Goal: Task Accomplishment & Management: Complete application form

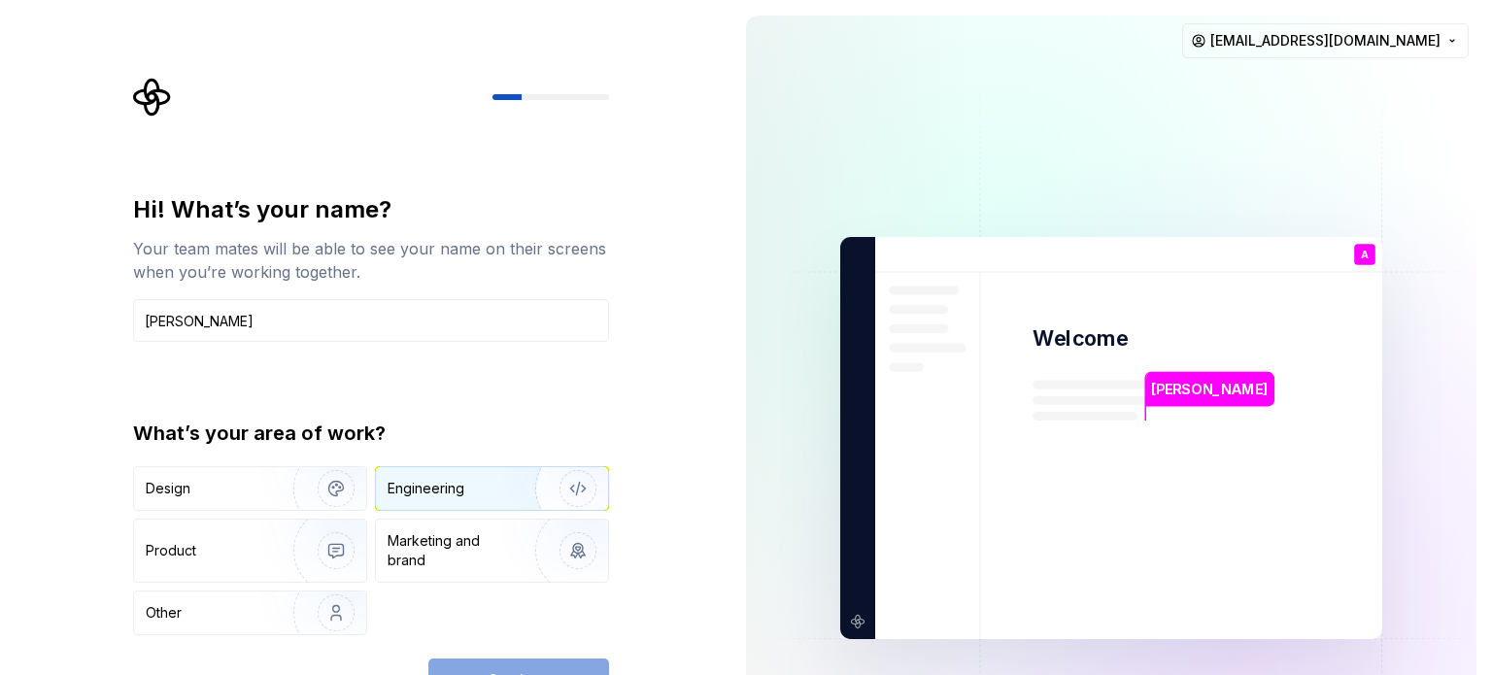
type input "[PERSON_NAME]"
click at [548, 502] on img "button" at bounding box center [565, 489] width 124 height 130
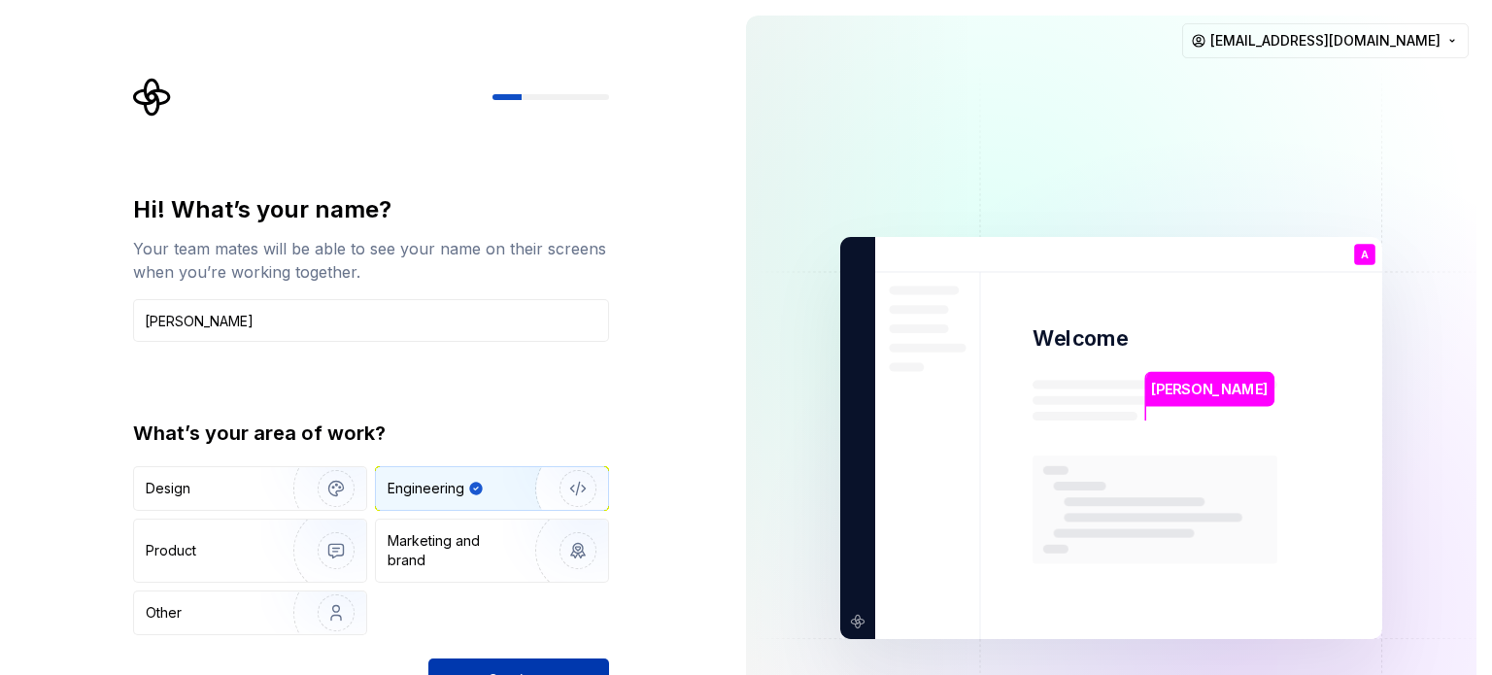
click at [506, 666] on button "Continue" at bounding box center [518, 680] width 181 height 43
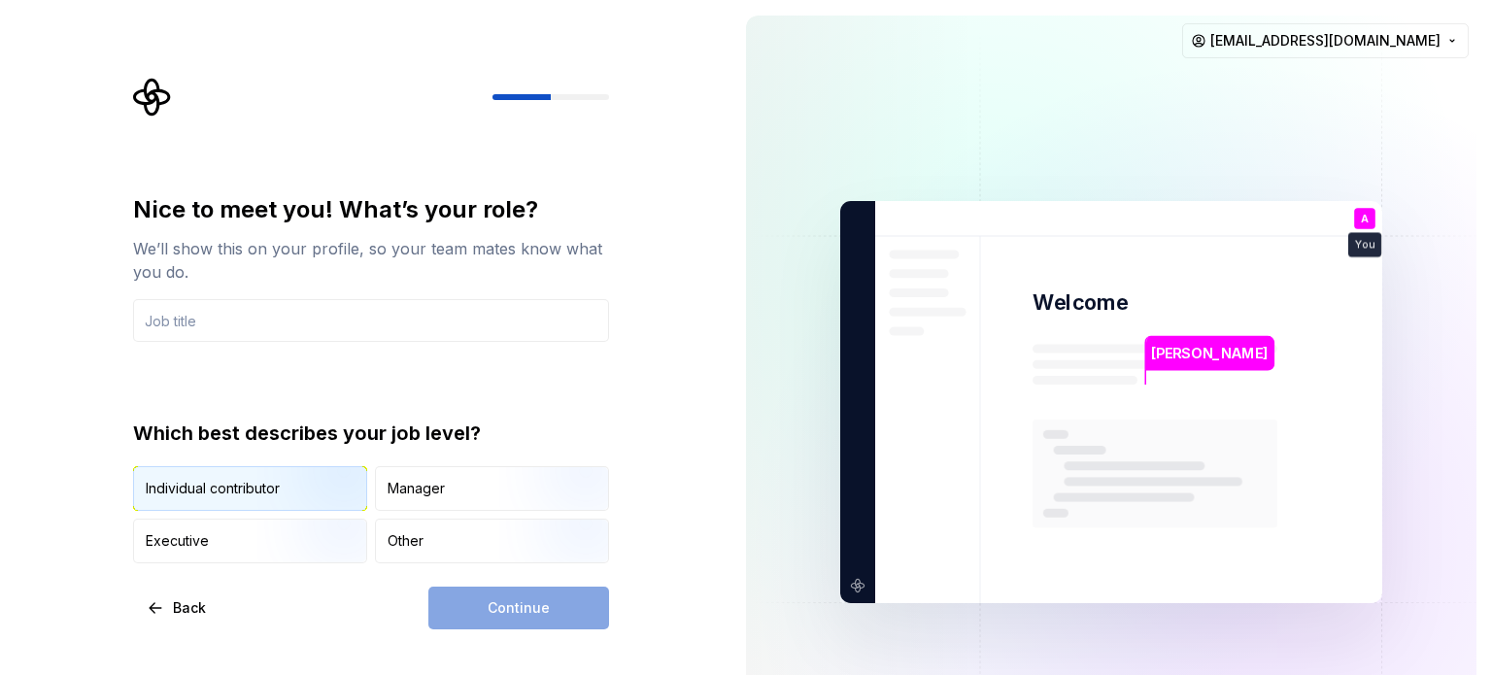
click at [308, 488] on img "button" at bounding box center [319, 513] width 124 height 130
click at [486, 604] on div "Continue" at bounding box center [518, 608] width 181 height 43
click at [411, 547] on div "Other" at bounding box center [406, 540] width 36 height 19
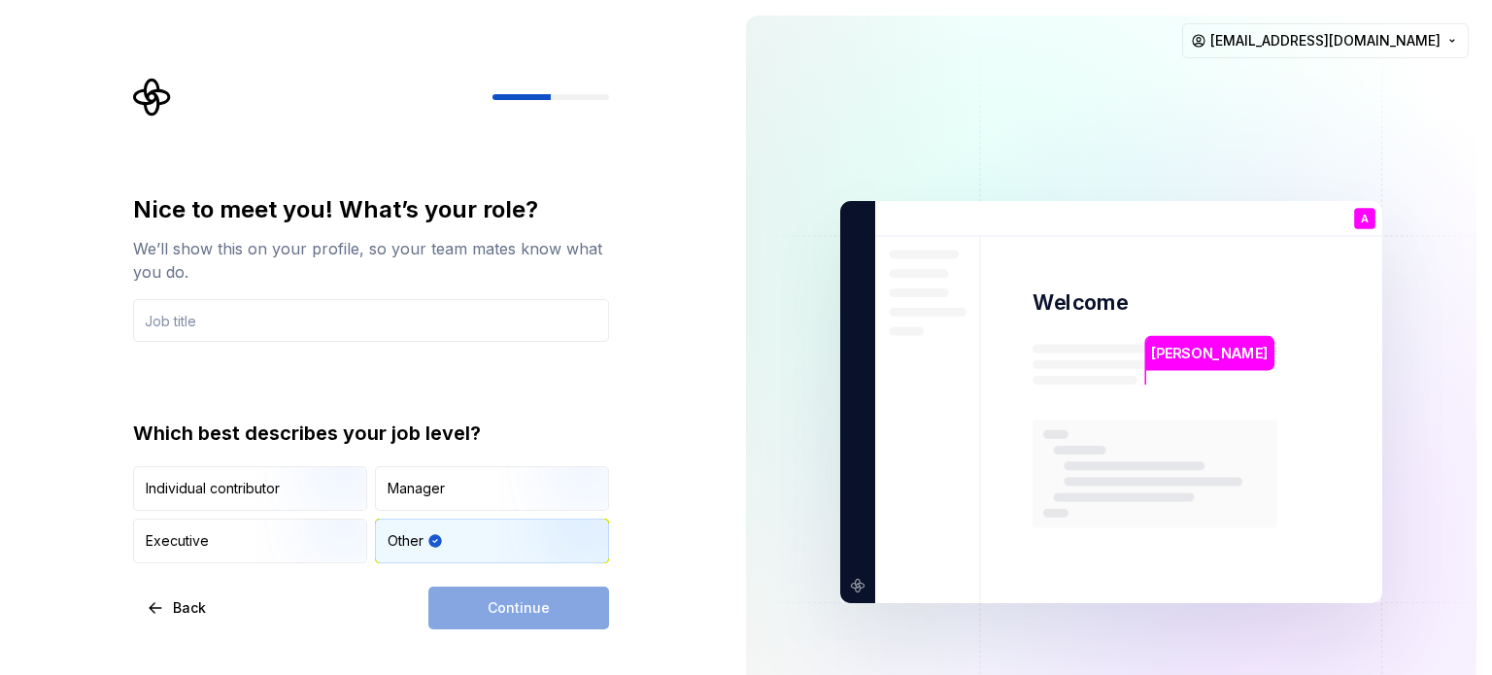
click at [517, 611] on div "Continue" at bounding box center [518, 608] width 181 height 43
click at [215, 318] on input "text" at bounding box center [371, 320] width 476 height 43
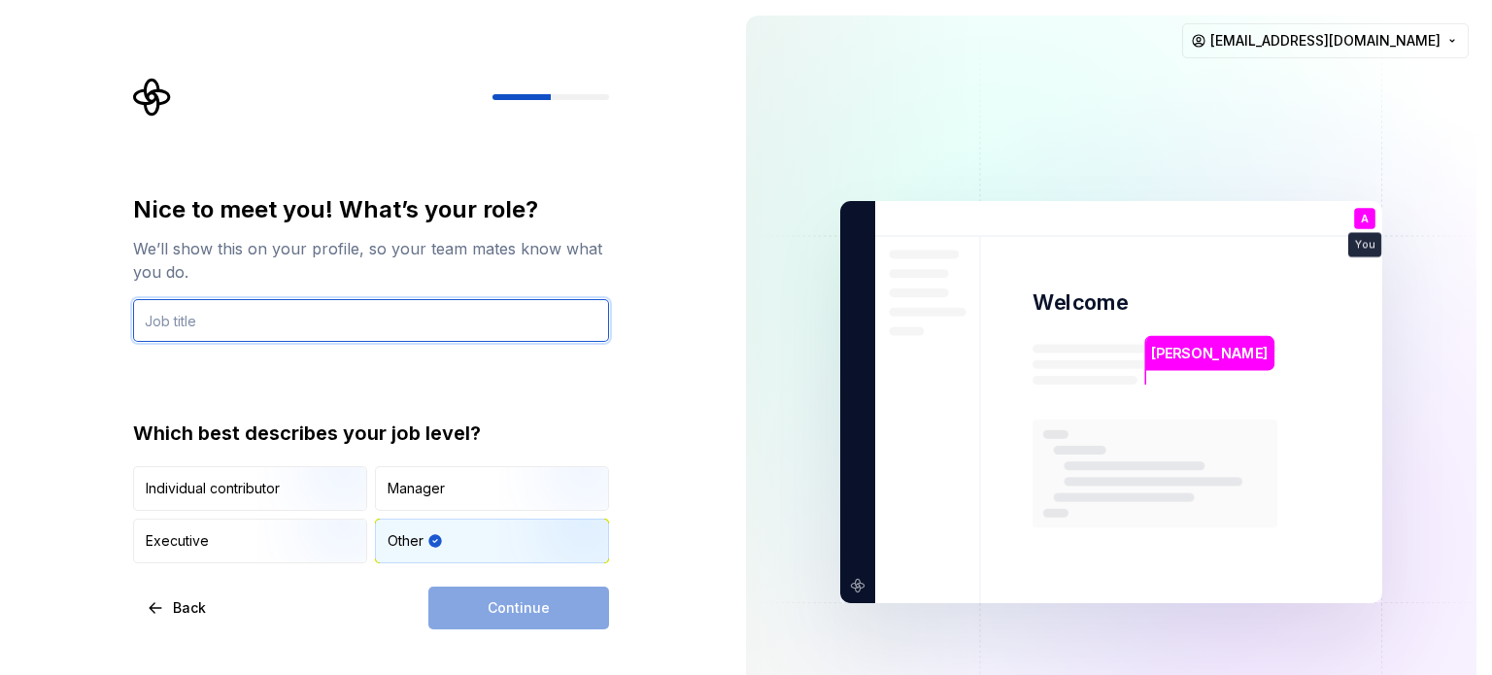
type input "d"
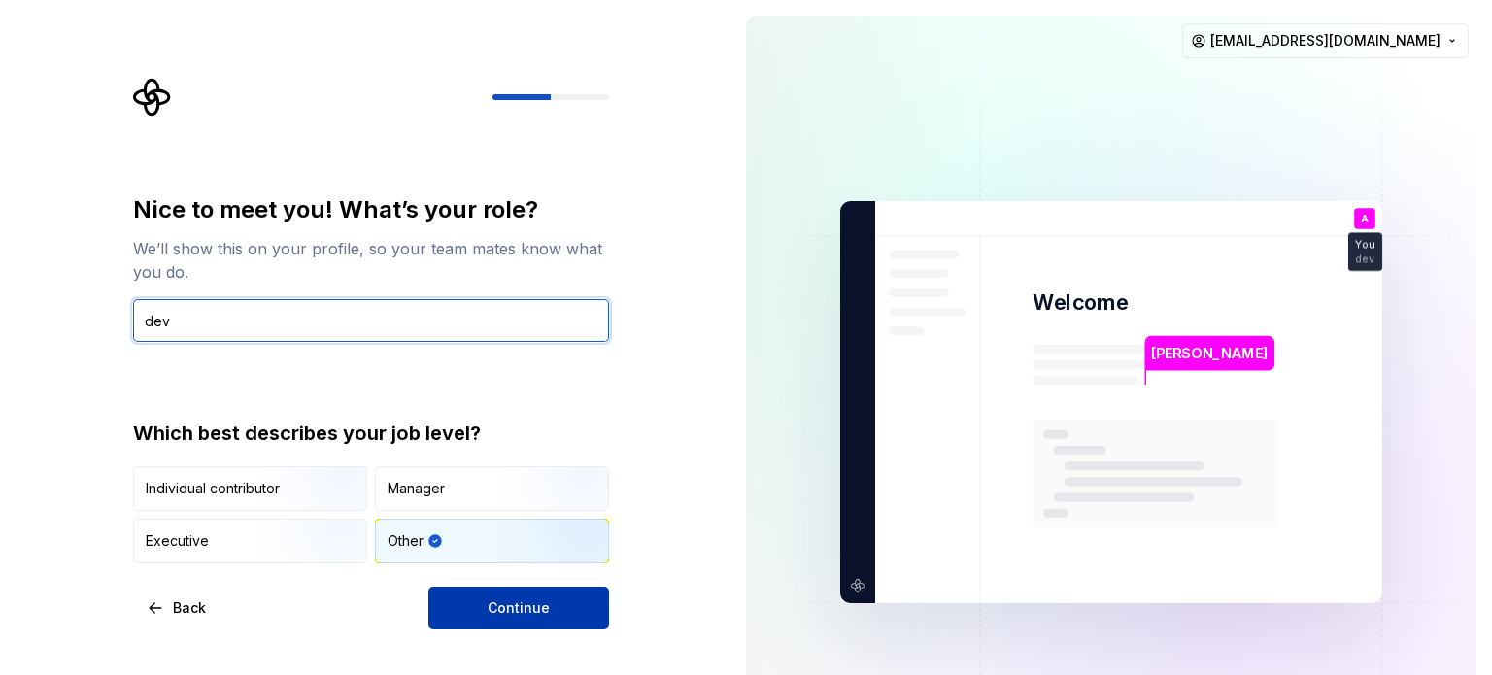
type input "dev"
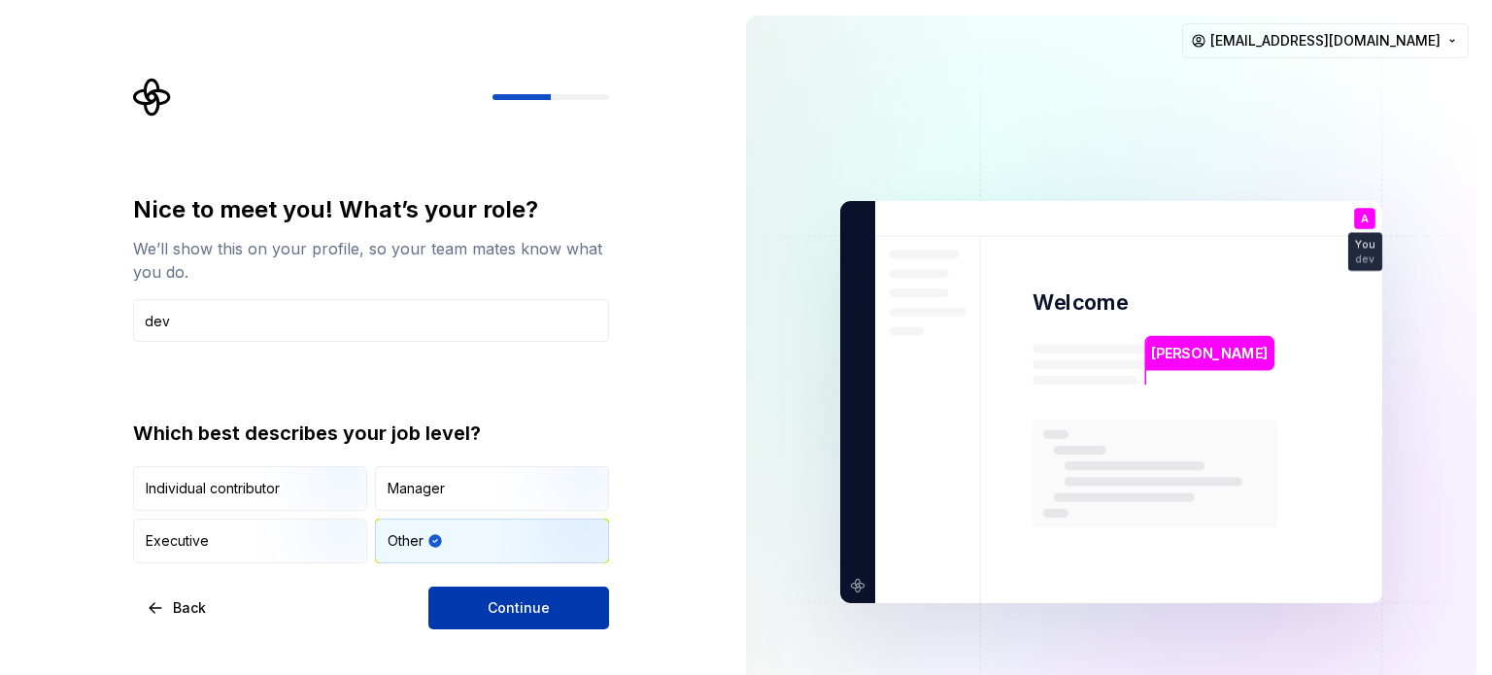
click at [486, 594] on button "Continue" at bounding box center [518, 608] width 181 height 43
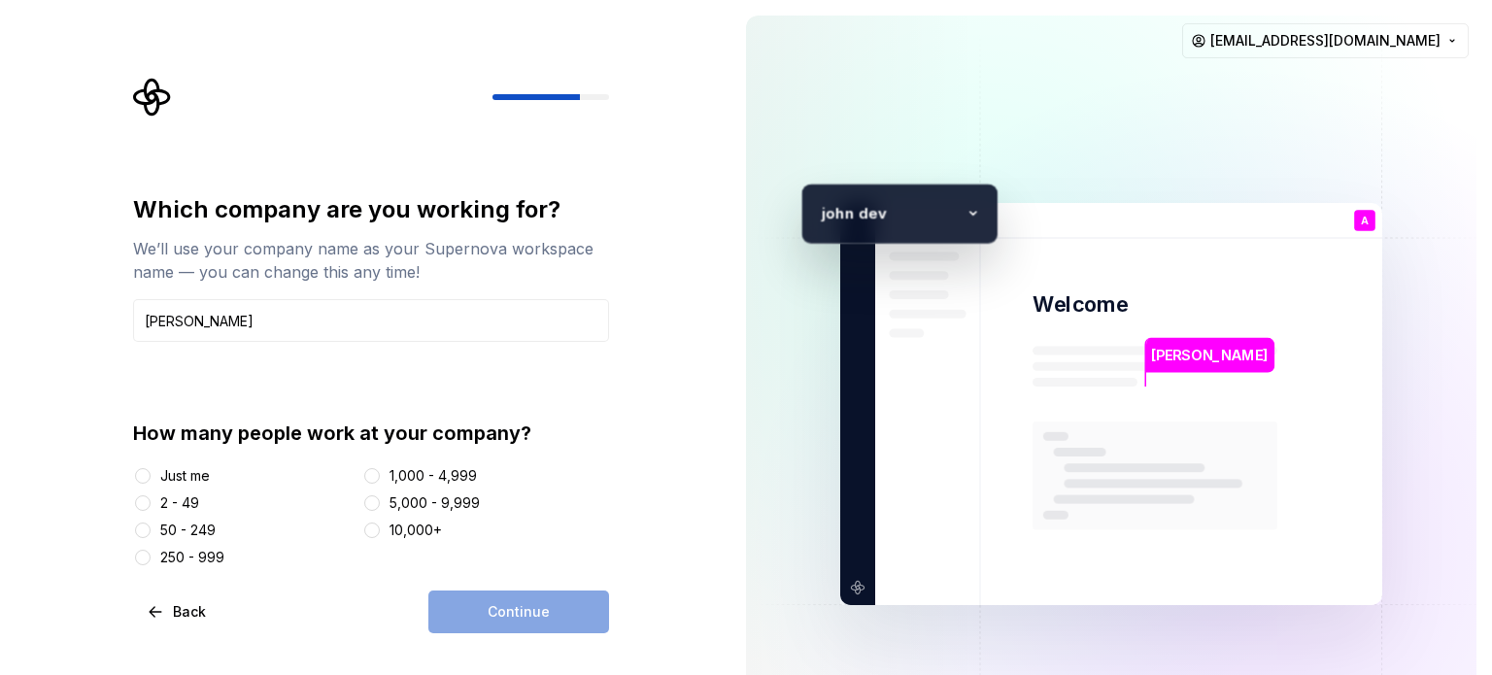
type input "[PERSON_NAME]"
click at [136, 474] on button "Just me" at bounding box center [143, 476] width 16 height 16
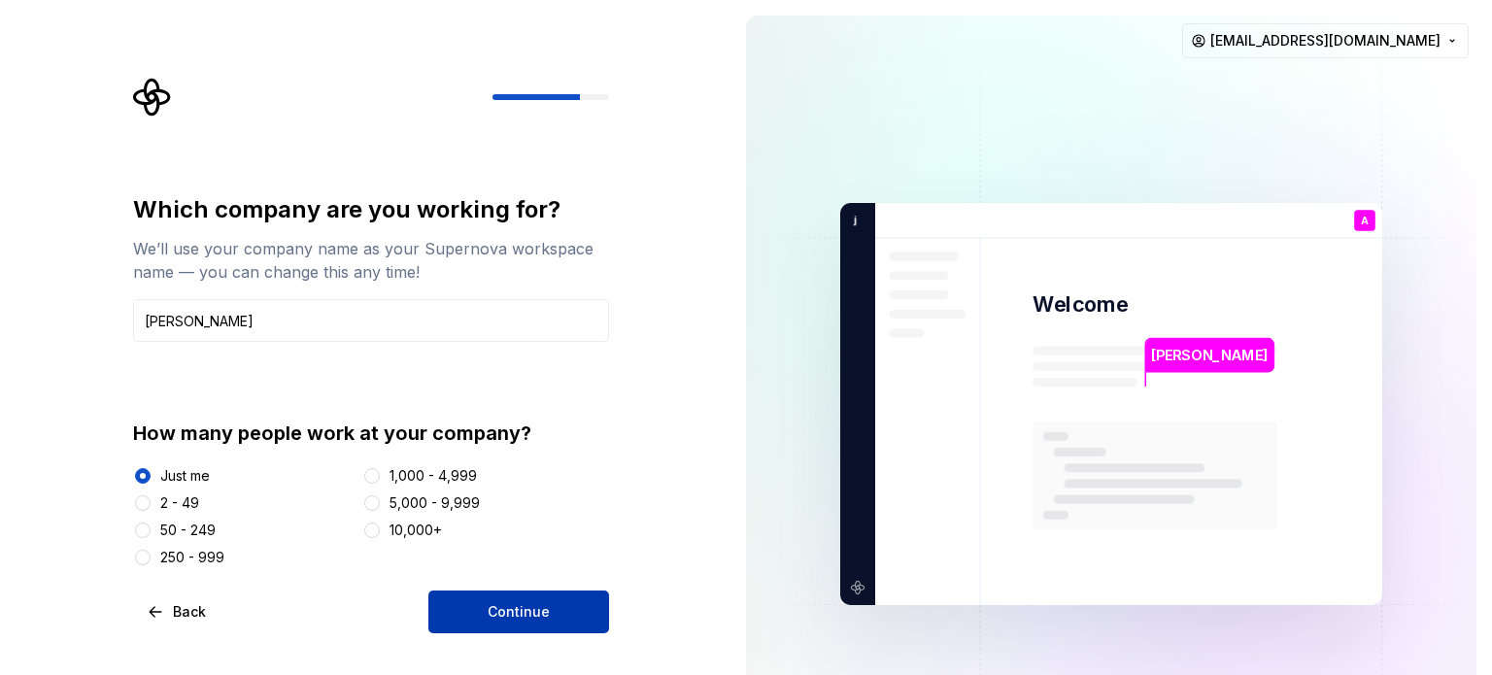
click at [571, 617] on button "Continue" at bounding box center [518, 612] width 181 height 43
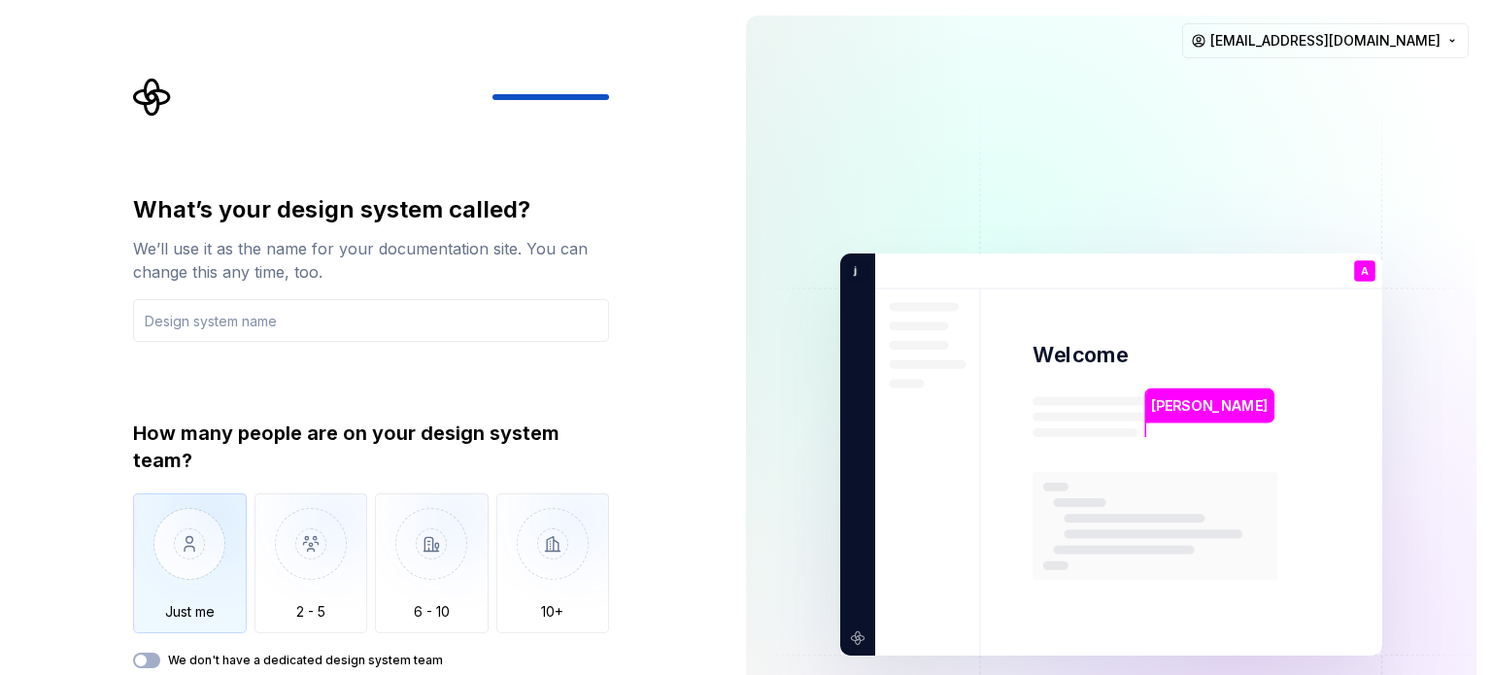
click at [219, 560] on img "button" at bounding box center [190, 558] width 114 height 130
click at [156, 655] on button "We don't have a dedicated design system team" at bounding box center [146, 661] width 27 height 16
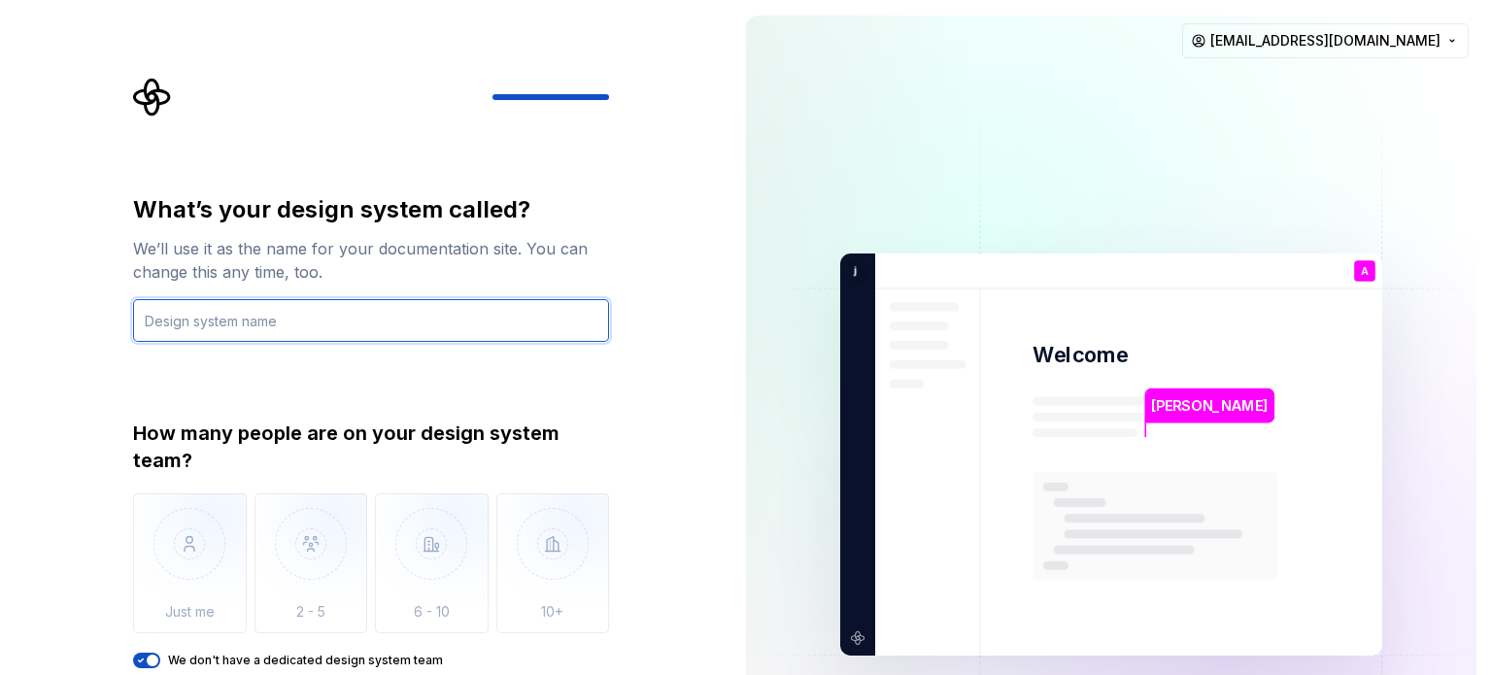
click at [255, 327] on input "text" at bounding box center [371, 320] width 476 height 43
type input "dsfds"
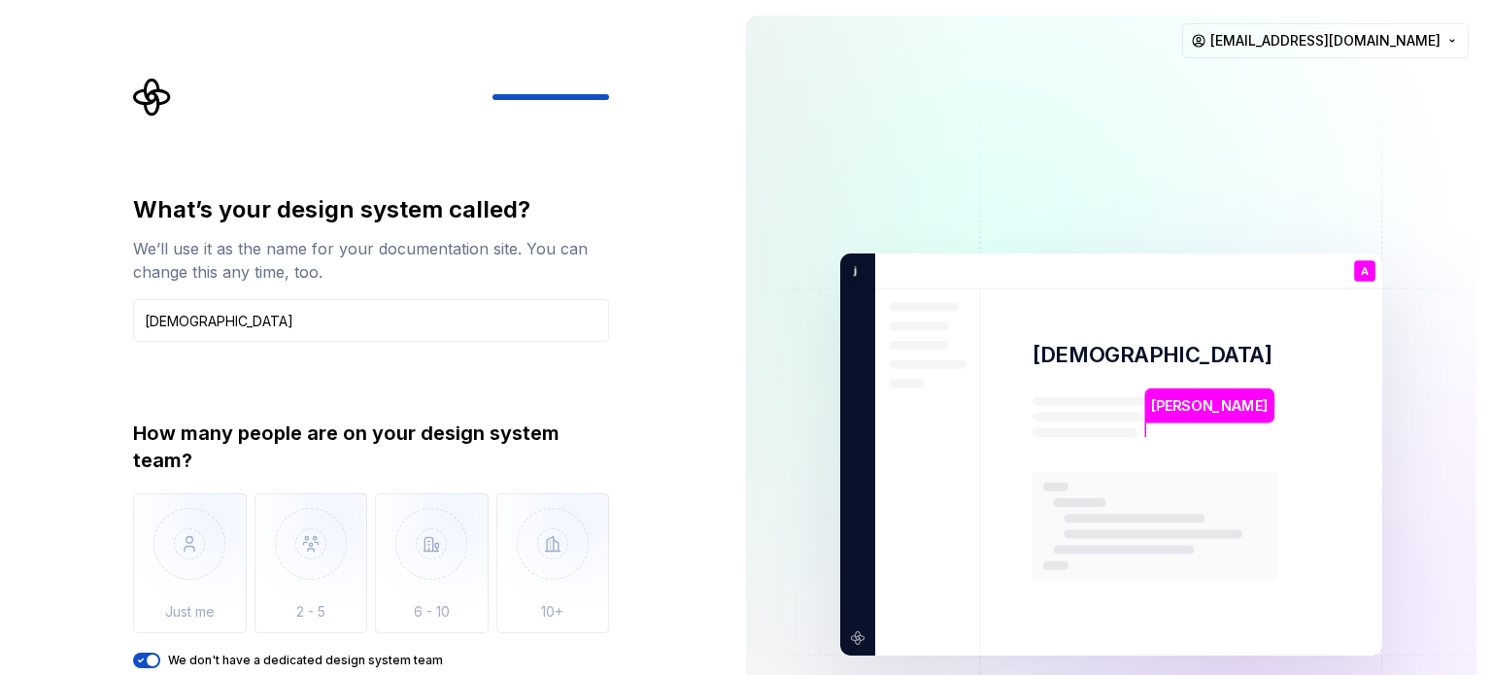
click at [143, 667] on button "We don't have a dedicated design system team" at bounding box center [146, 661] width 27 height 16
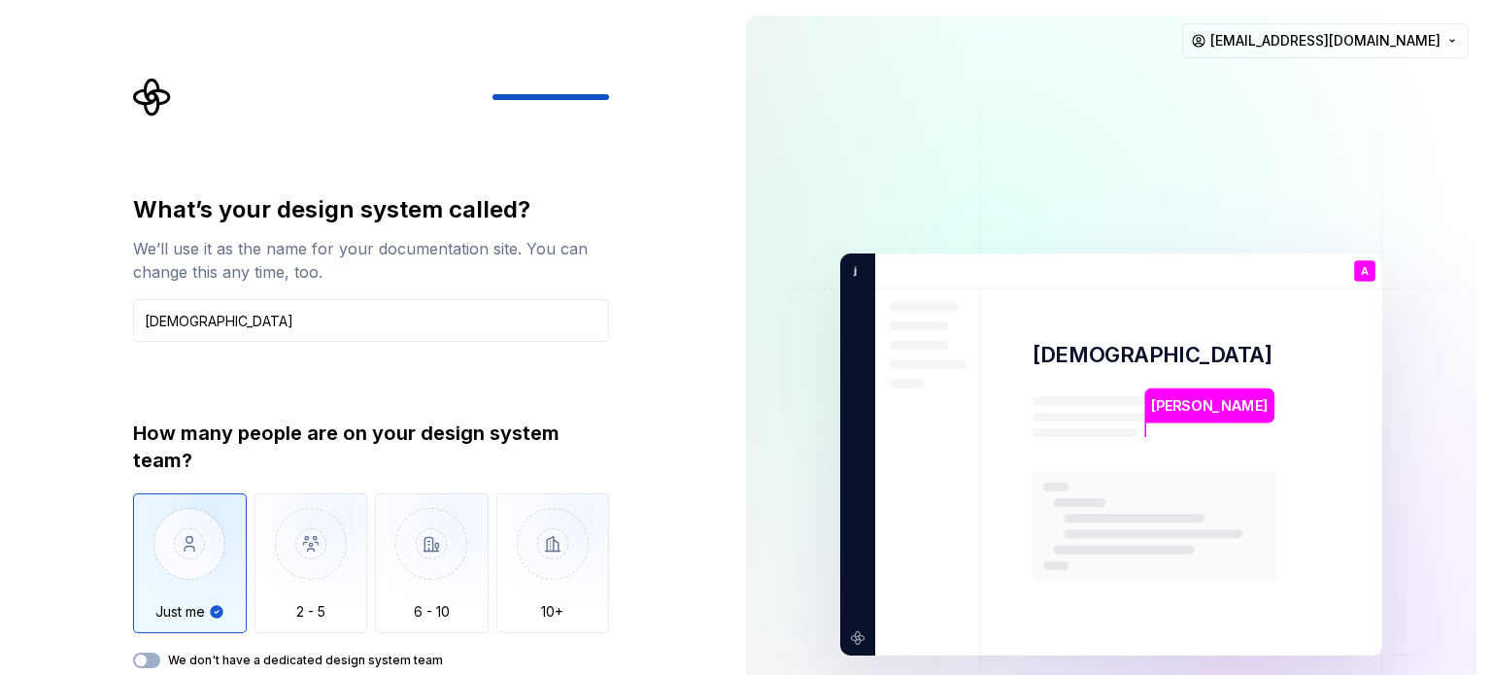
click at [169, 594] on img "button" at bounding box center [190, 558] width 114 height 130
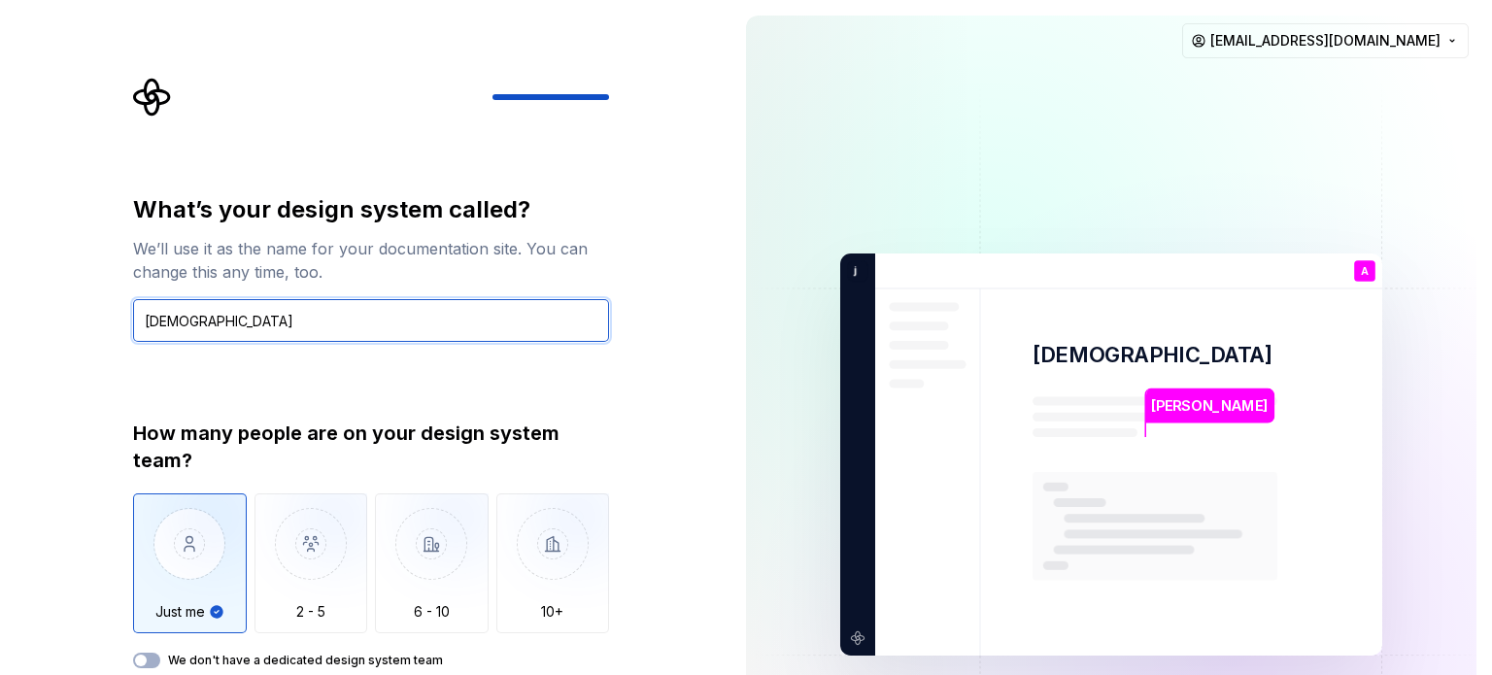
click at [257, 325] on input "dsfds" at bounding box center [371, 320] width 476 height 43
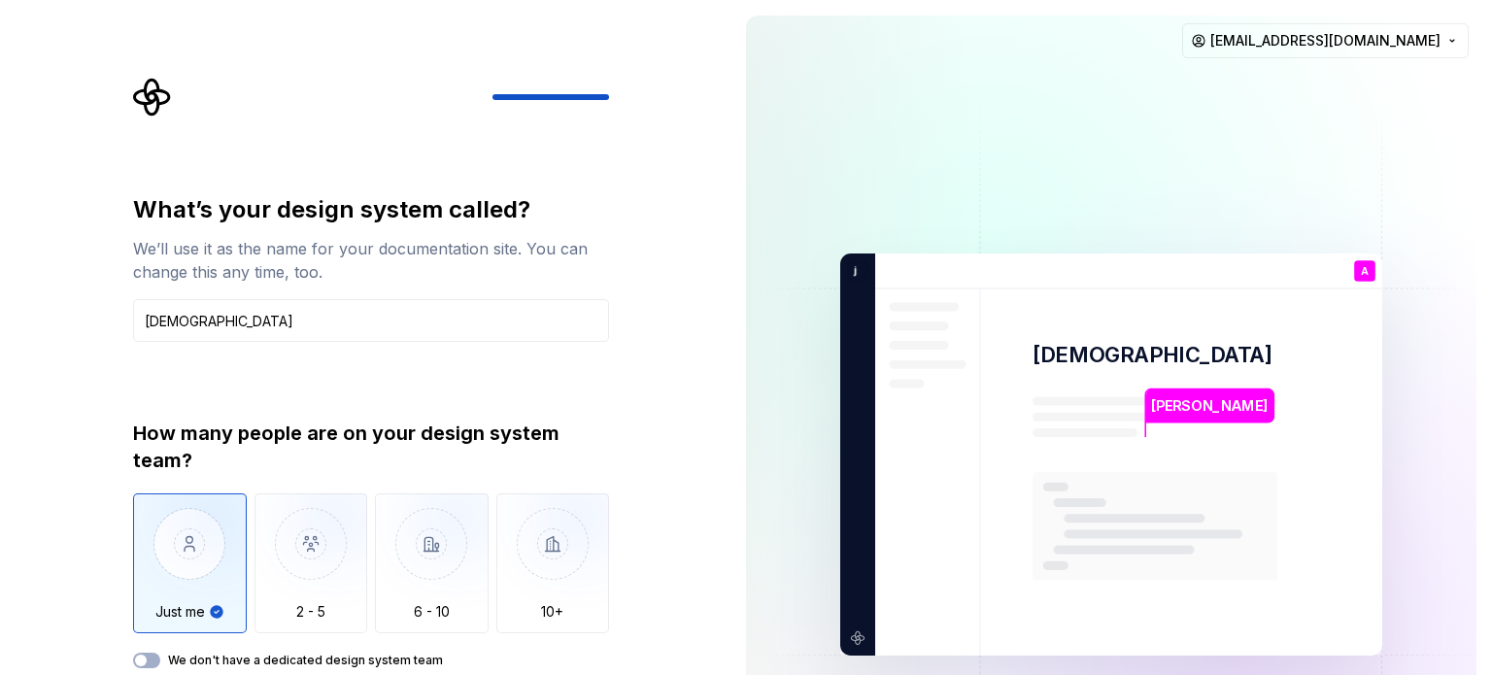
click at [202, 593] on img "button" at bounding box center [190, 558] width 114 height 130
click at [294, 568] on img "button" at bounding box center [312, 558] width 114 height 130
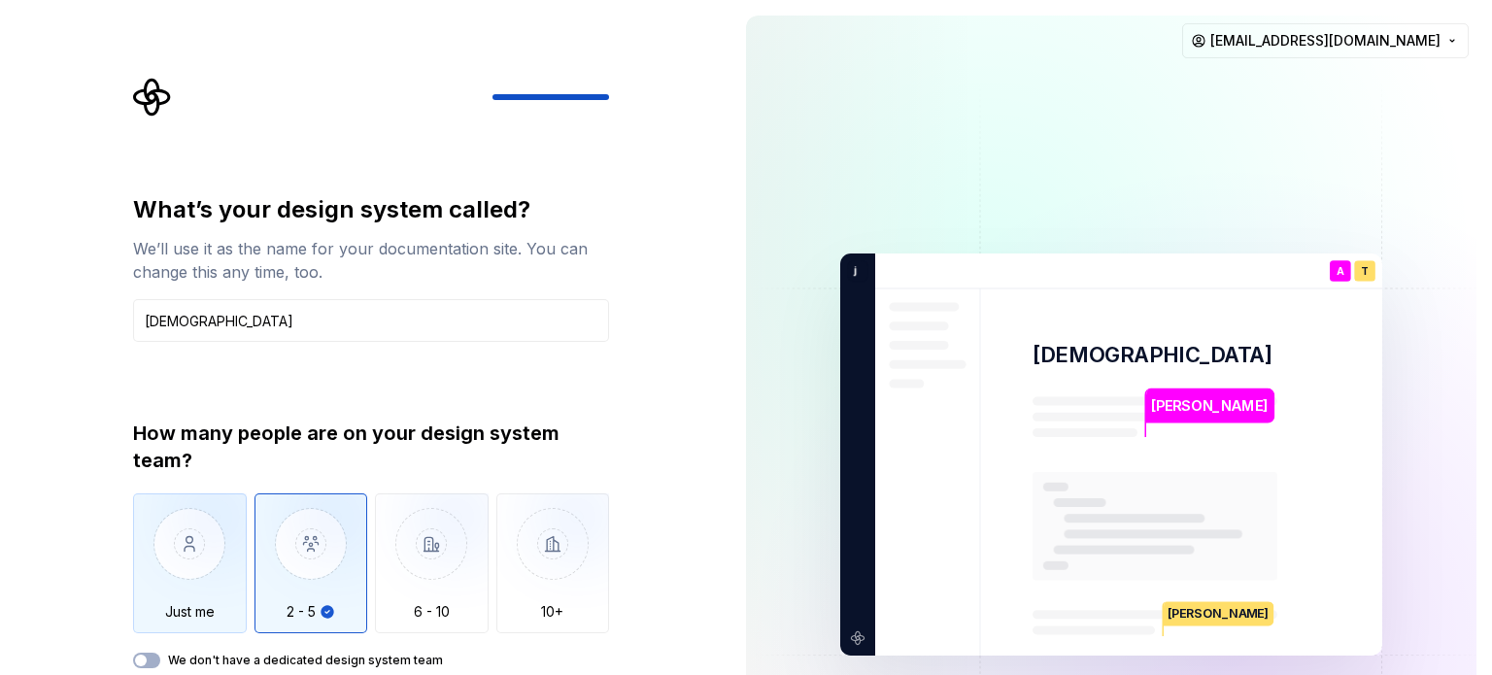
click at [221, 581] on img "button" at bounding box center [190, 558] width 114 height 130
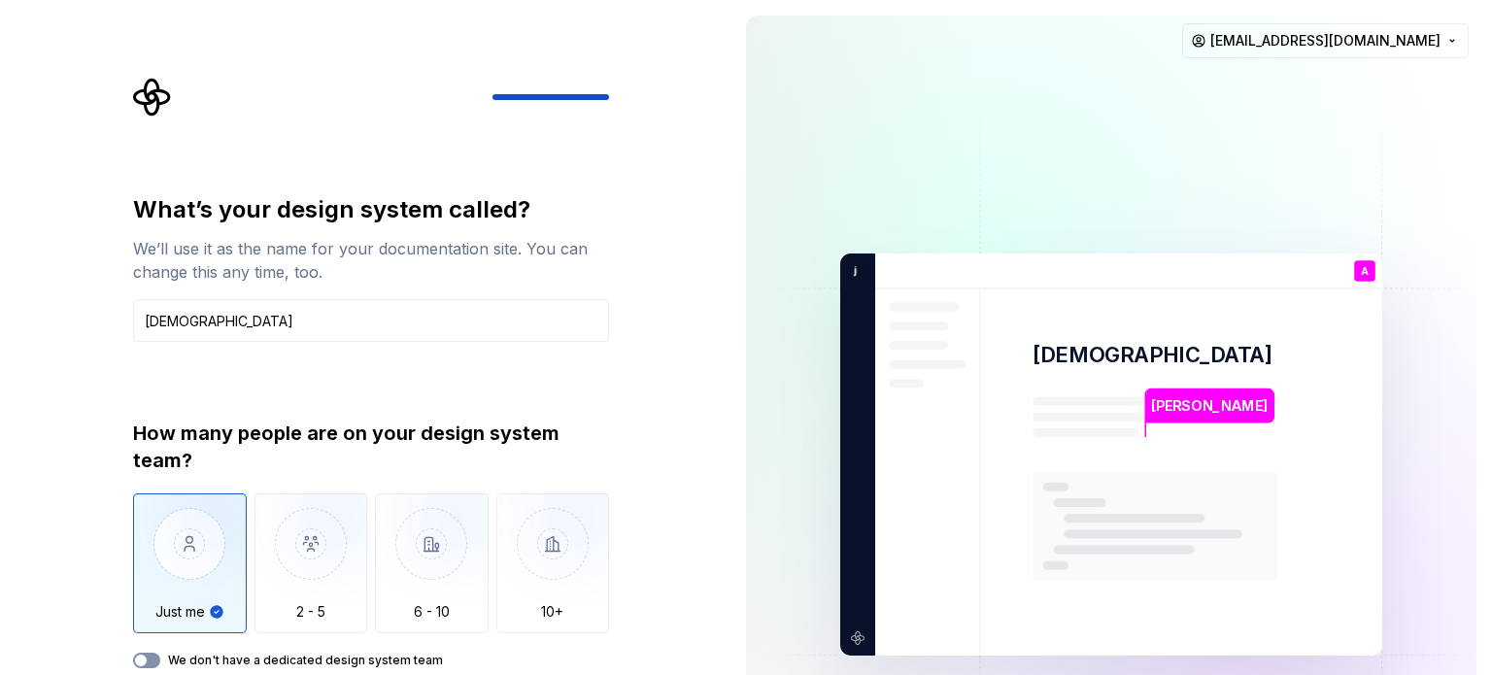
click at [141, 662] on span "button" at bounding box center [141, 661] width 12 height 12
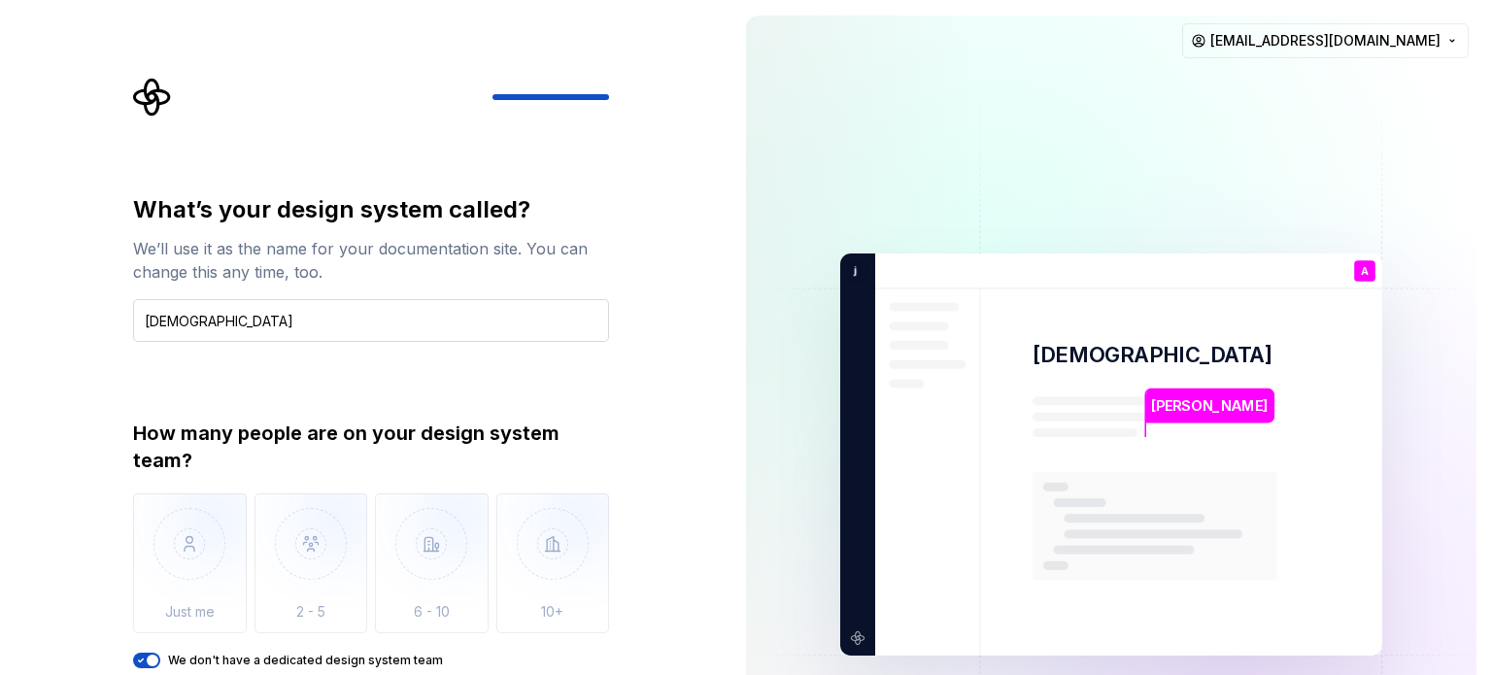
type button "on"
click at [133, 653] on button "We don't have a dedicated design system team" at bounding box center [146, 661] width 27 height 16
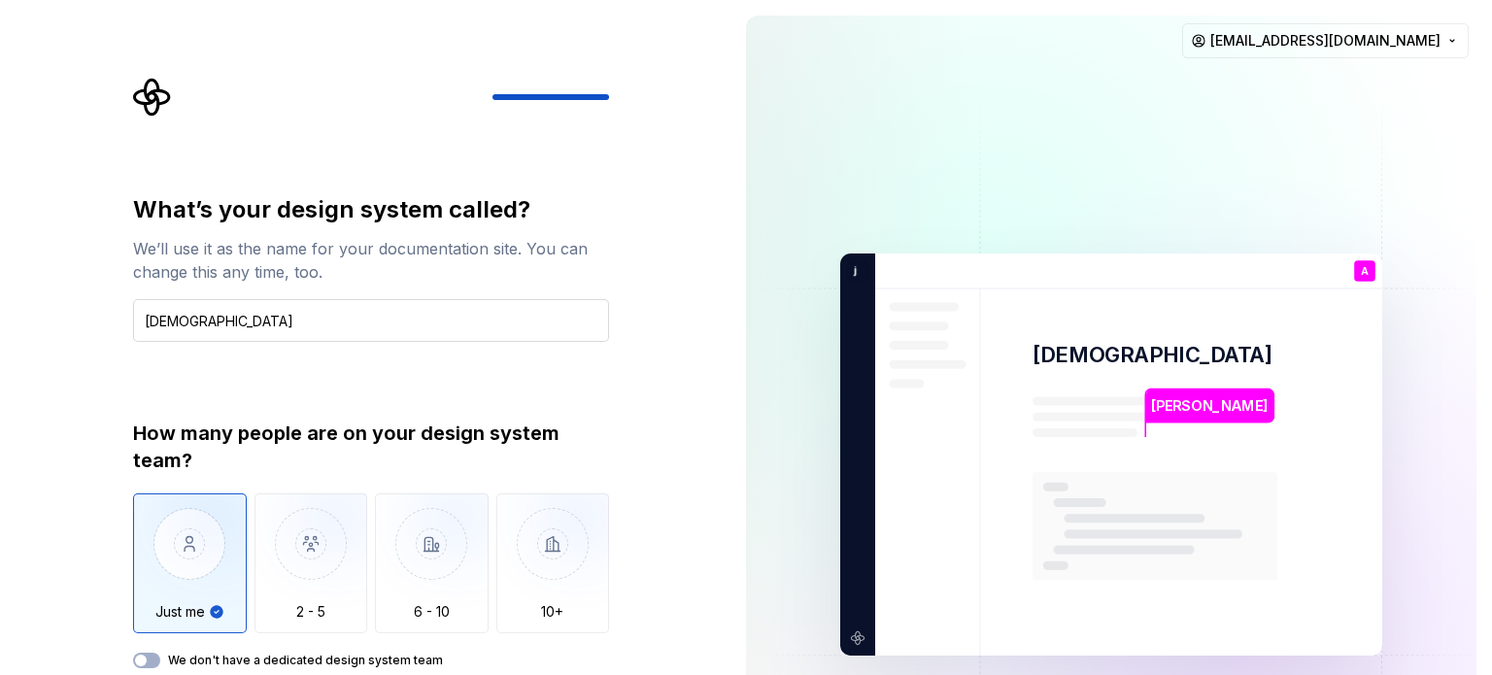
click at [133, 653] on button "We don't have a dedicated design system team" at bounding box center [146, 661] width 27 height 16
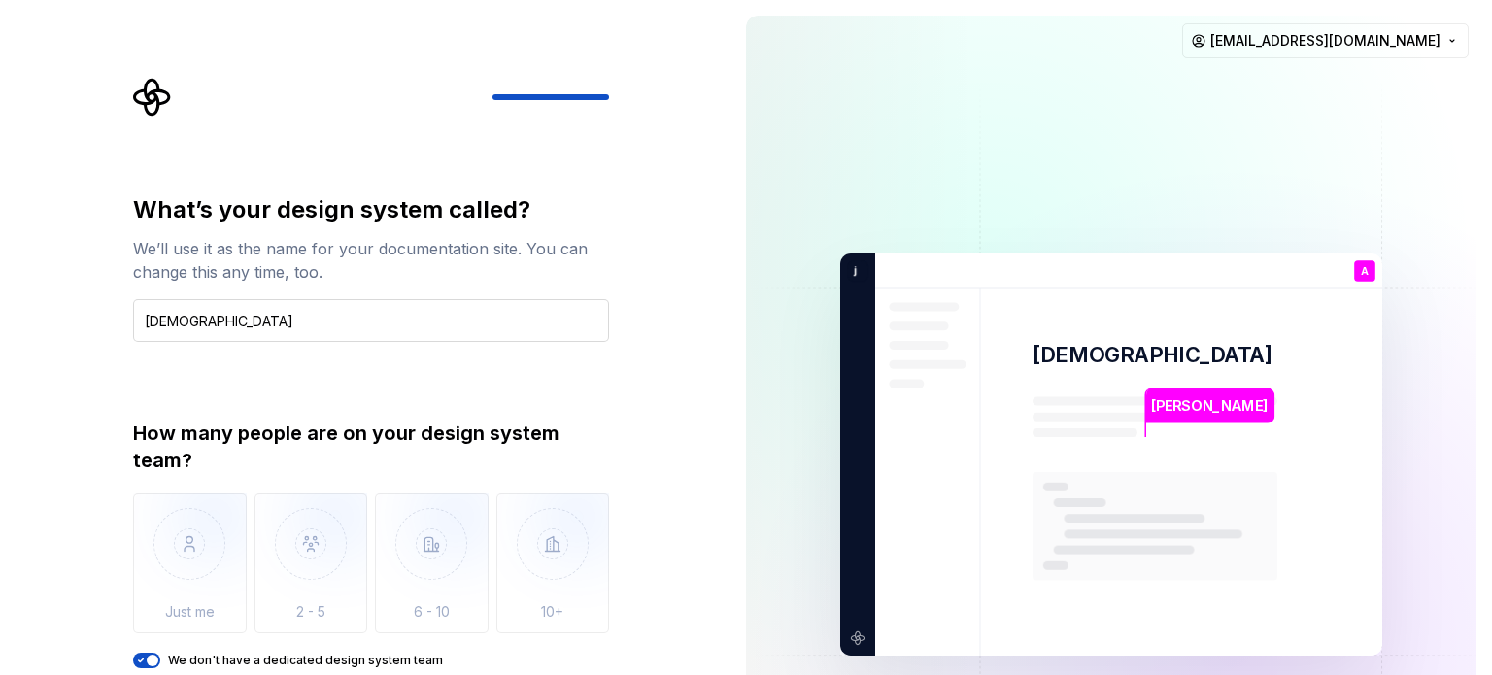
click at [133, 653] on button "We don't have a dedicated design system team" at bounding box center [146, 661] width 27 height 16
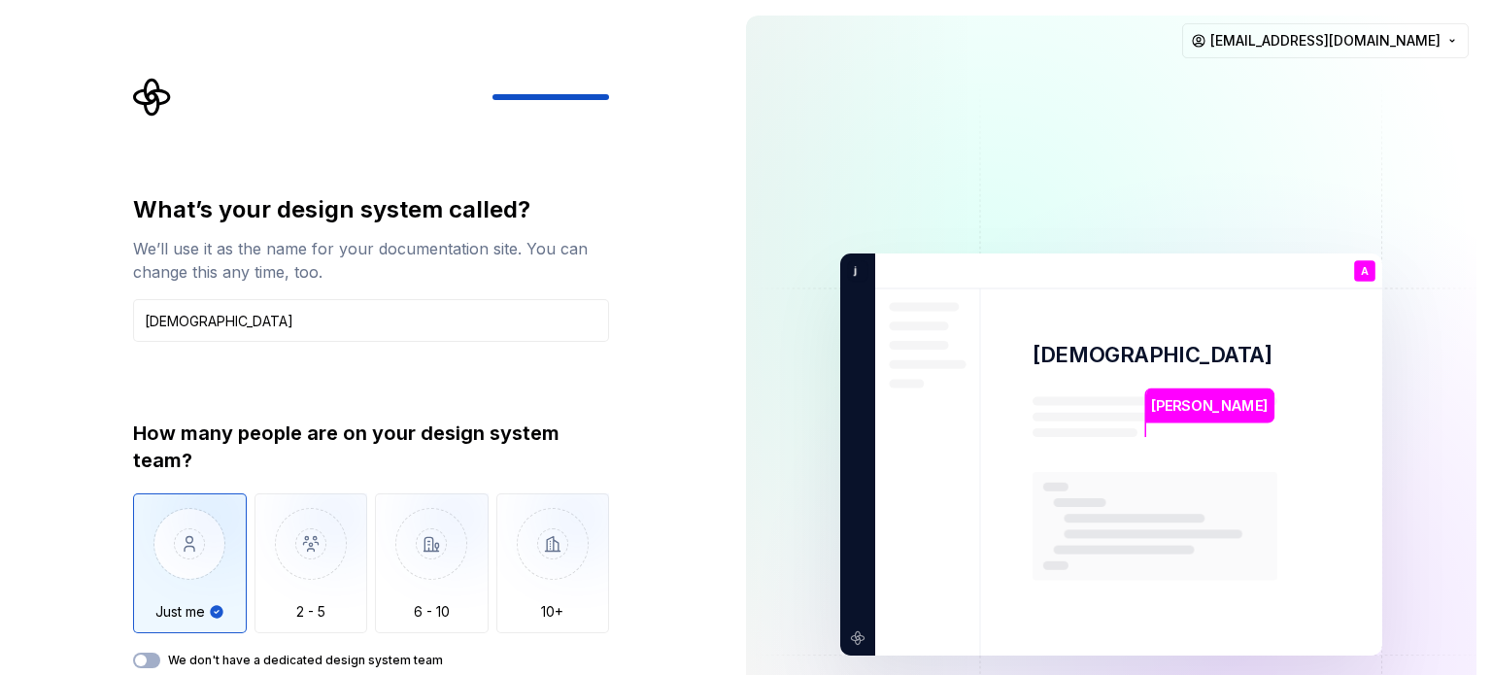
drag, startPoint x: 1427, startPoint y: 2, endPoint x: 614, endPoint y: 151, distance: 826.5
click at [614, 151] on div "What’s your design system called? We’ll use it as the name for your documentati…" at bounding box center [376, 406] width 511 height 657
click at [580, 104] on div at bounding box center [371, 97] width 476 height 39
click at [579, 88] on div at bounding box center [371, 97] width 476 height 39
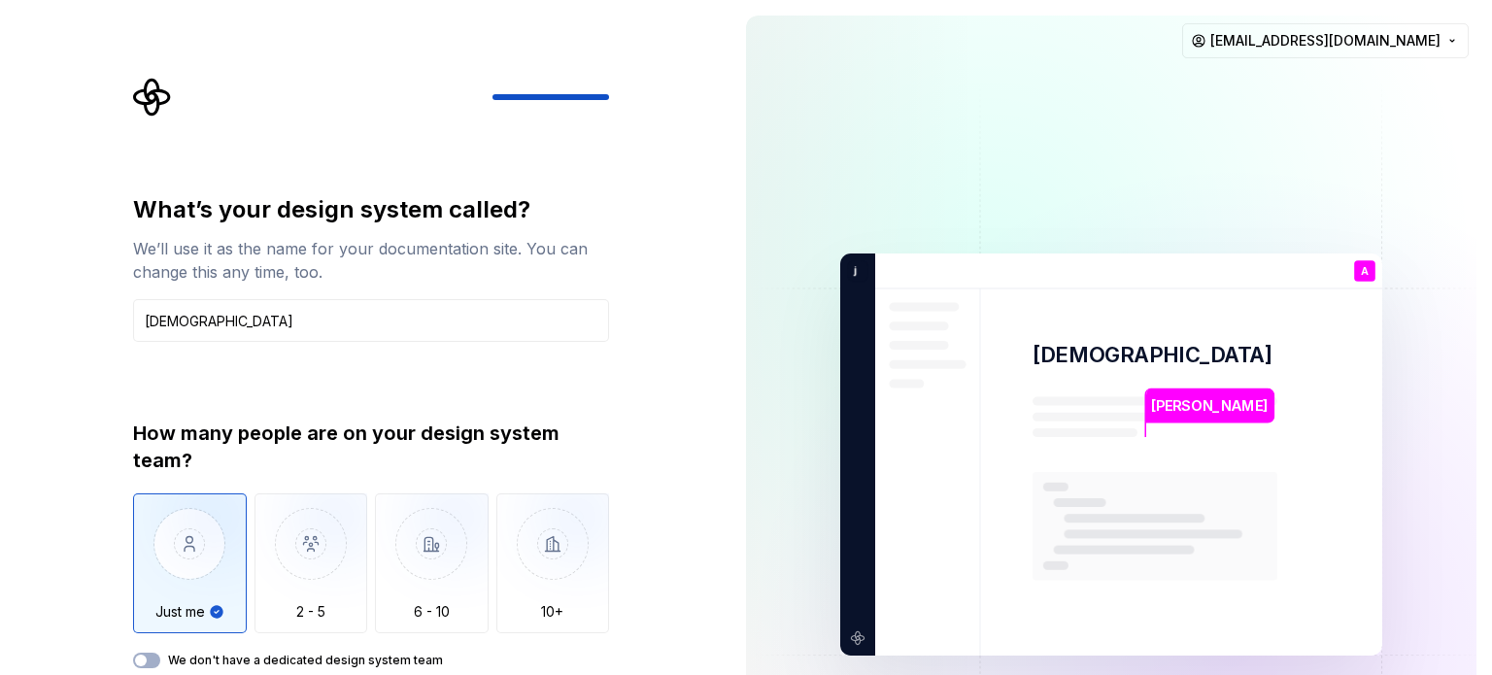
click at [191, 101] on div at bounding box center [371, 97] width 476 height 39
click at [142, 111] on icon "Supernova Logo" at bounding box center [152, 97] width 39 height 39
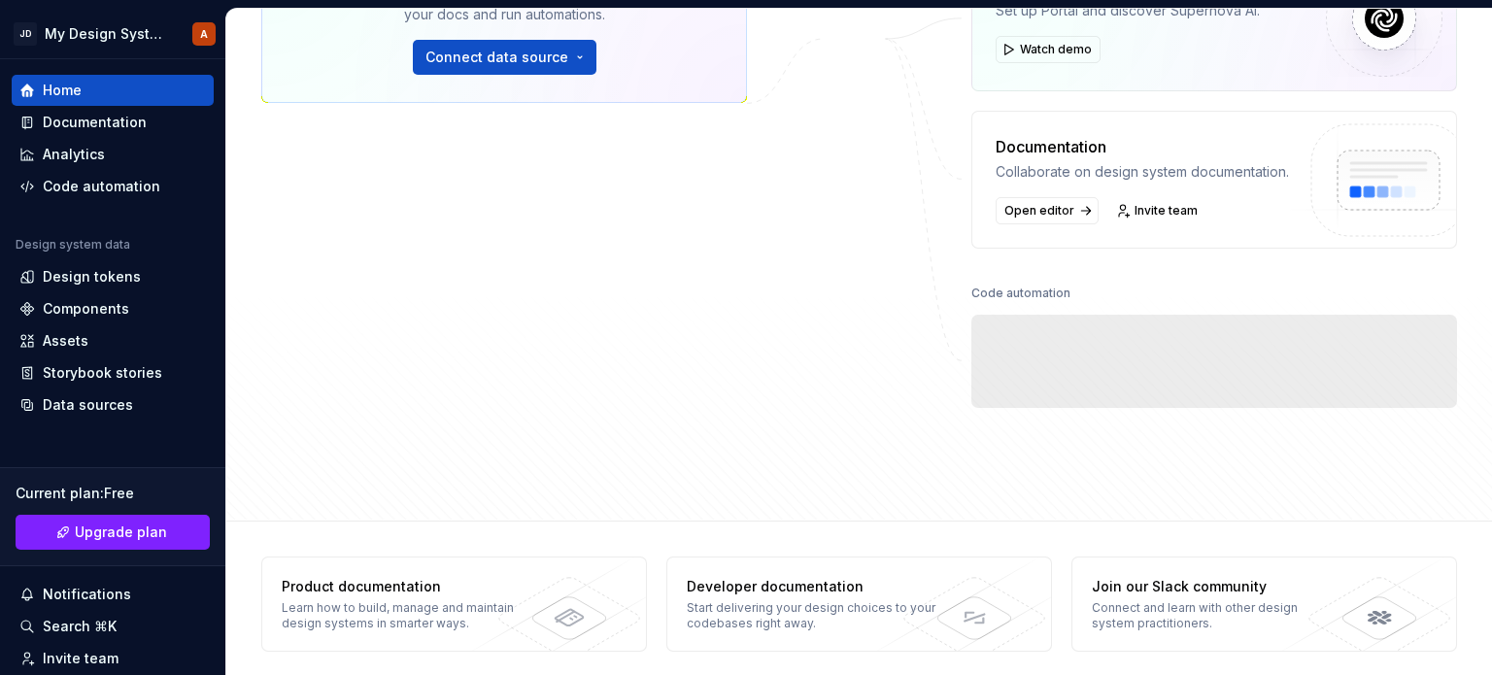
scroll to position [374, 0]
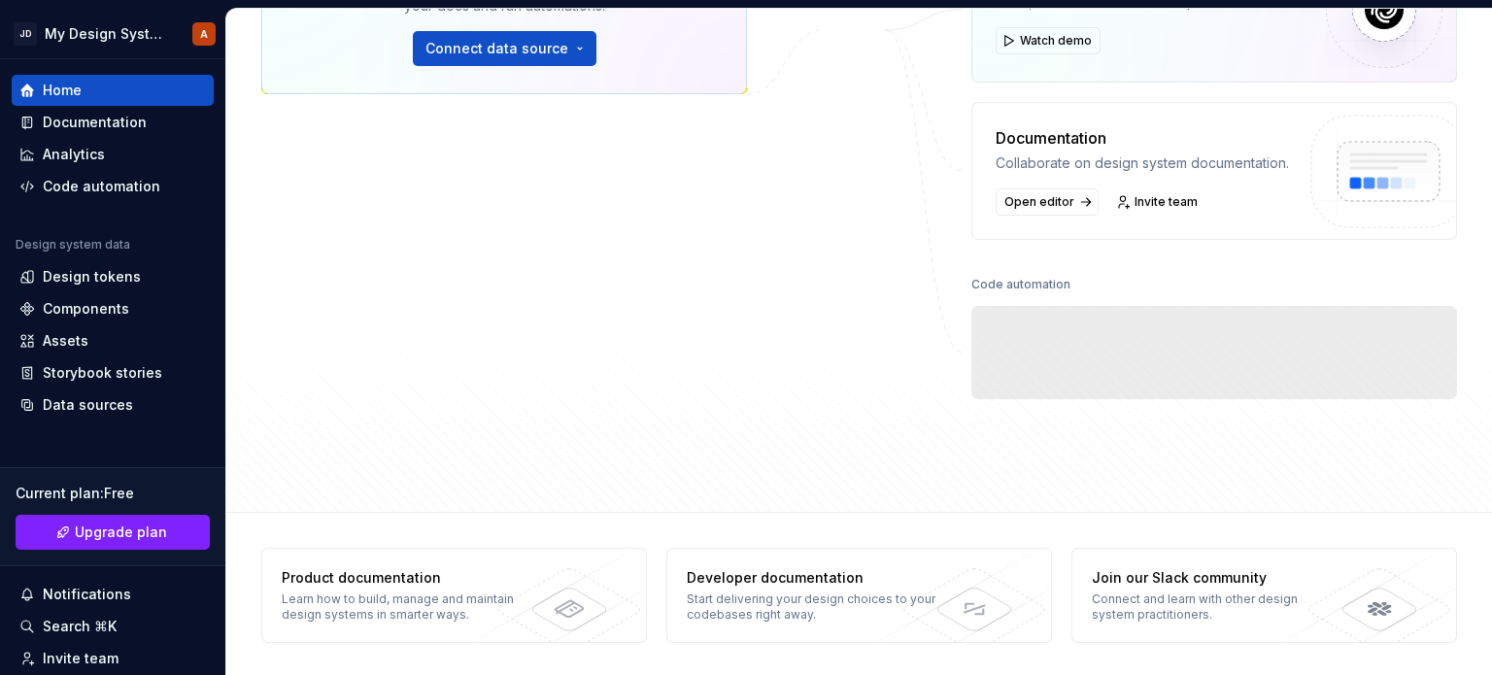
click at [1178, 352] on span "Export to code Build a pipeline and automate code delivery." at bounding box center [1214, 352] width 486 height 93
click at [1022, 212] on link "Open editor" at bounding box center [1047, 201] width 103 height 27
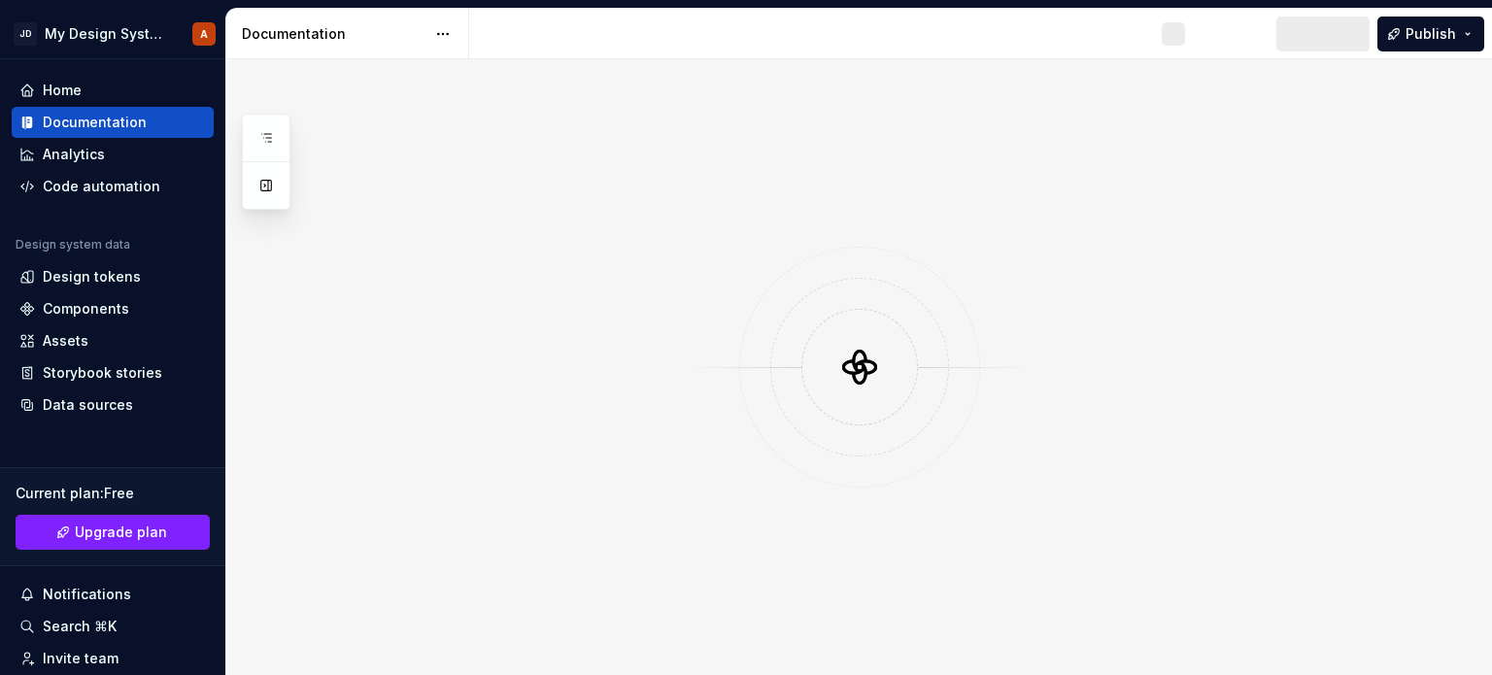
click at [1025, 203] on div at bounding box center [859, 367] width 1266 height 616
click at [259, 182] on button "button" at bounding box center [266, 185] width 35 height 35
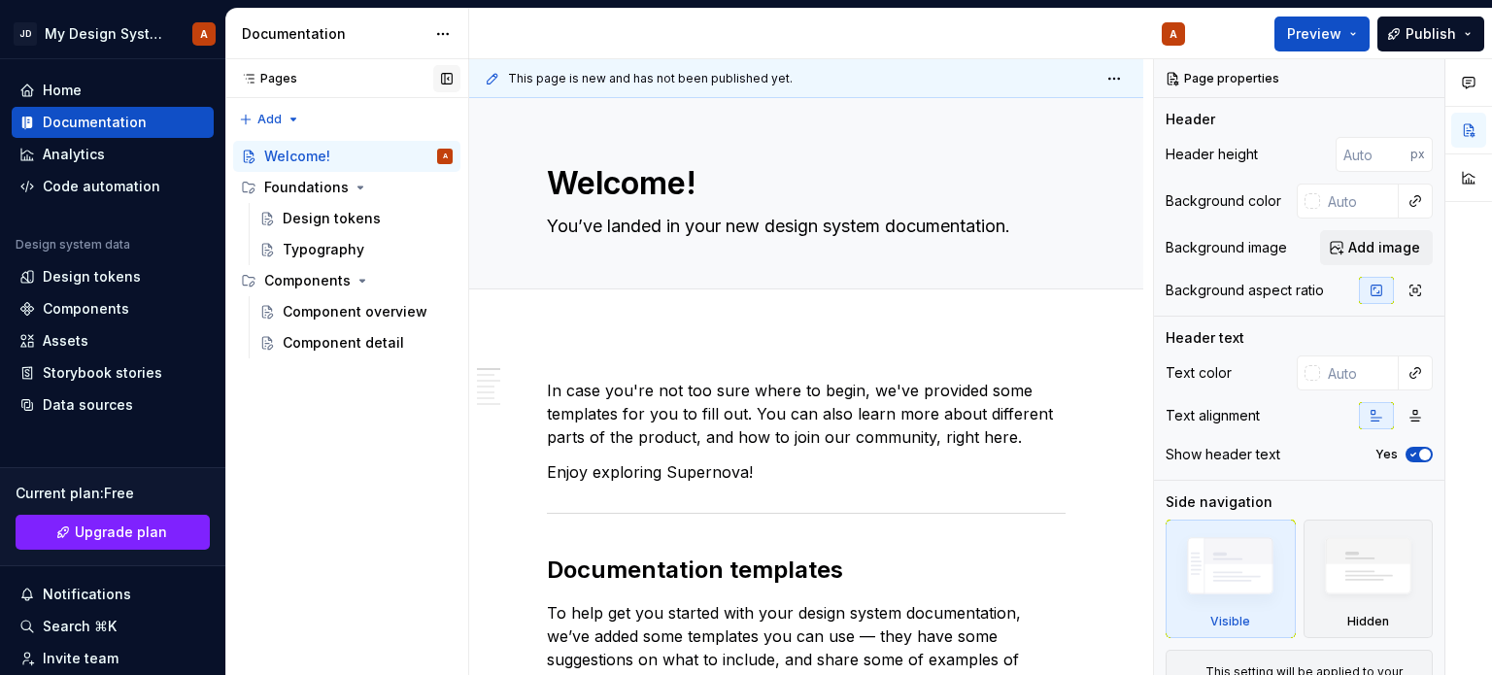
click at [452, 75] on button "button" at bounding box center [446, 78] width 27 height 27
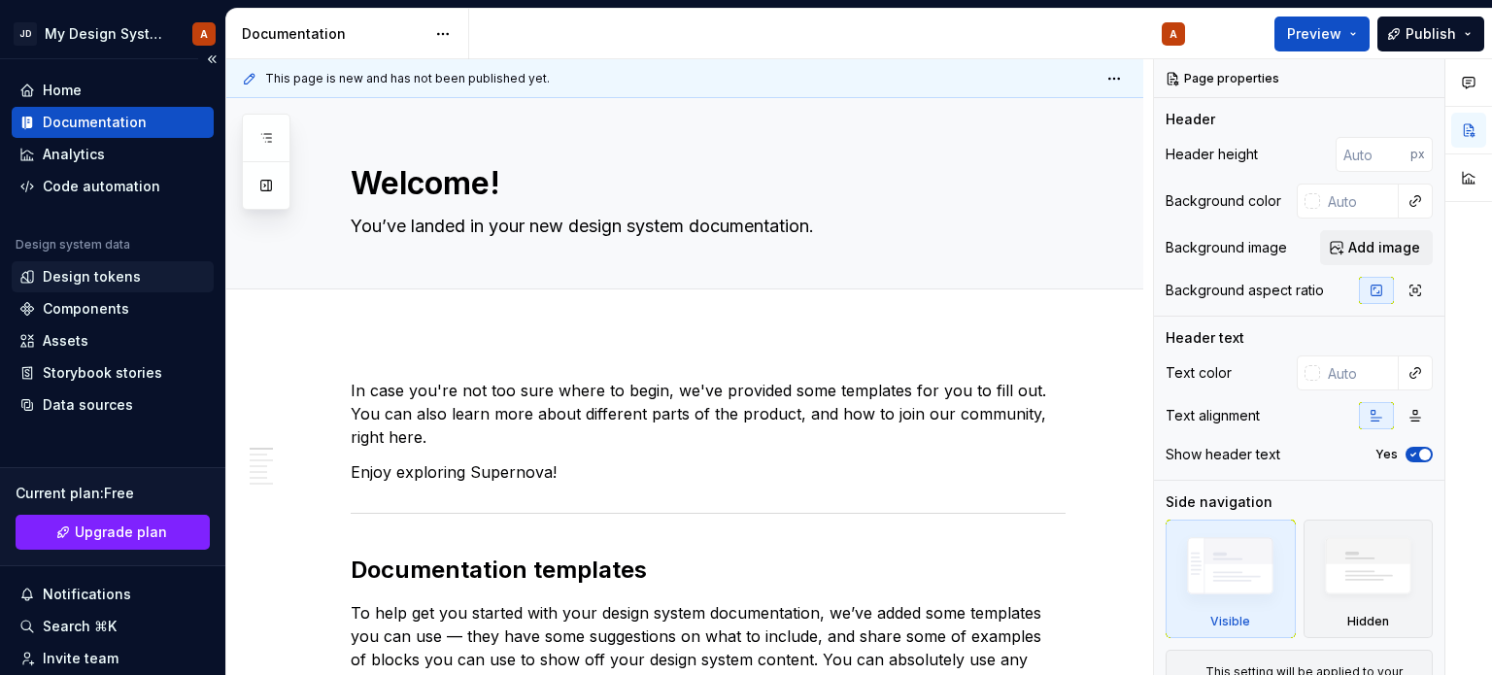
click at [74, 270] on div "Design tokens" at bounding box center [92, 276] width 98 height 19
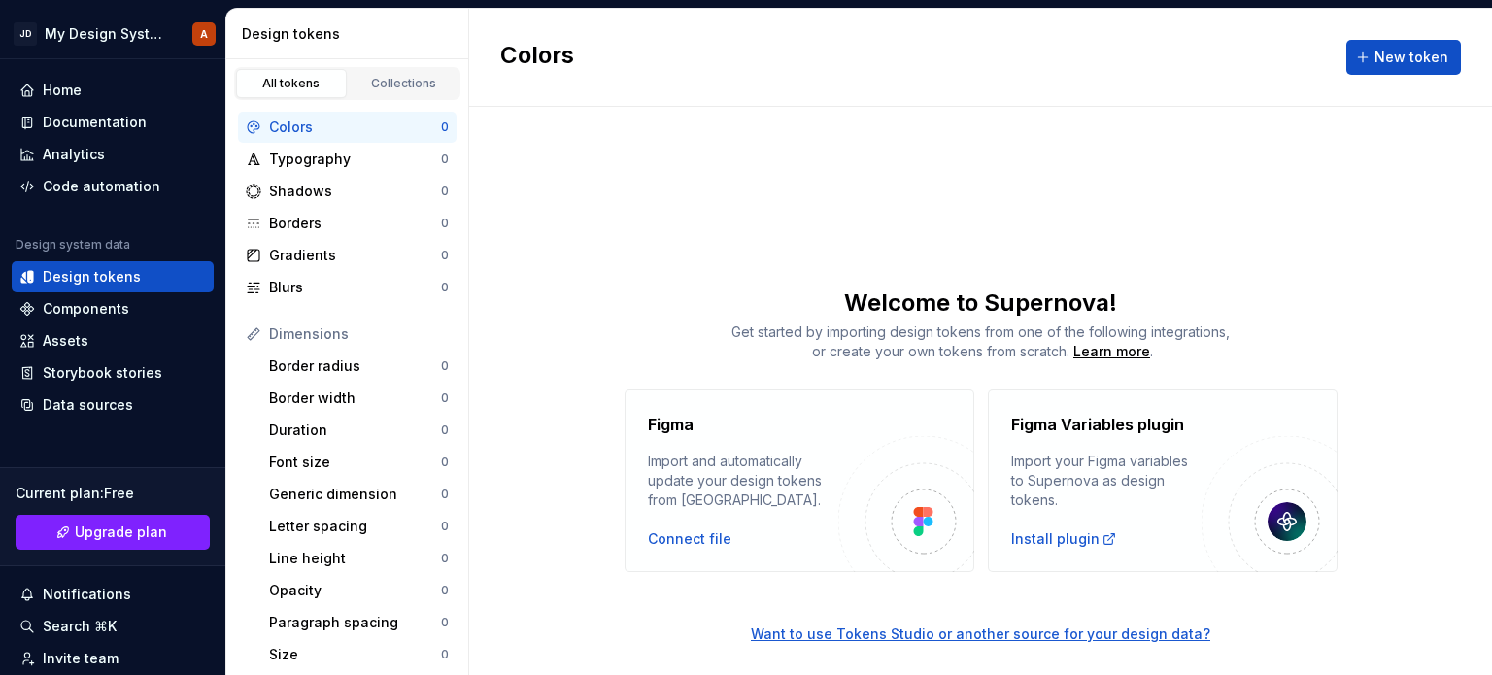
click at [924, 524] on img at bounding box center [923, 521] width 20 height 29
click at [1402, 64] on span "New token" at bounding box center [1411, 57] width 74 height 19
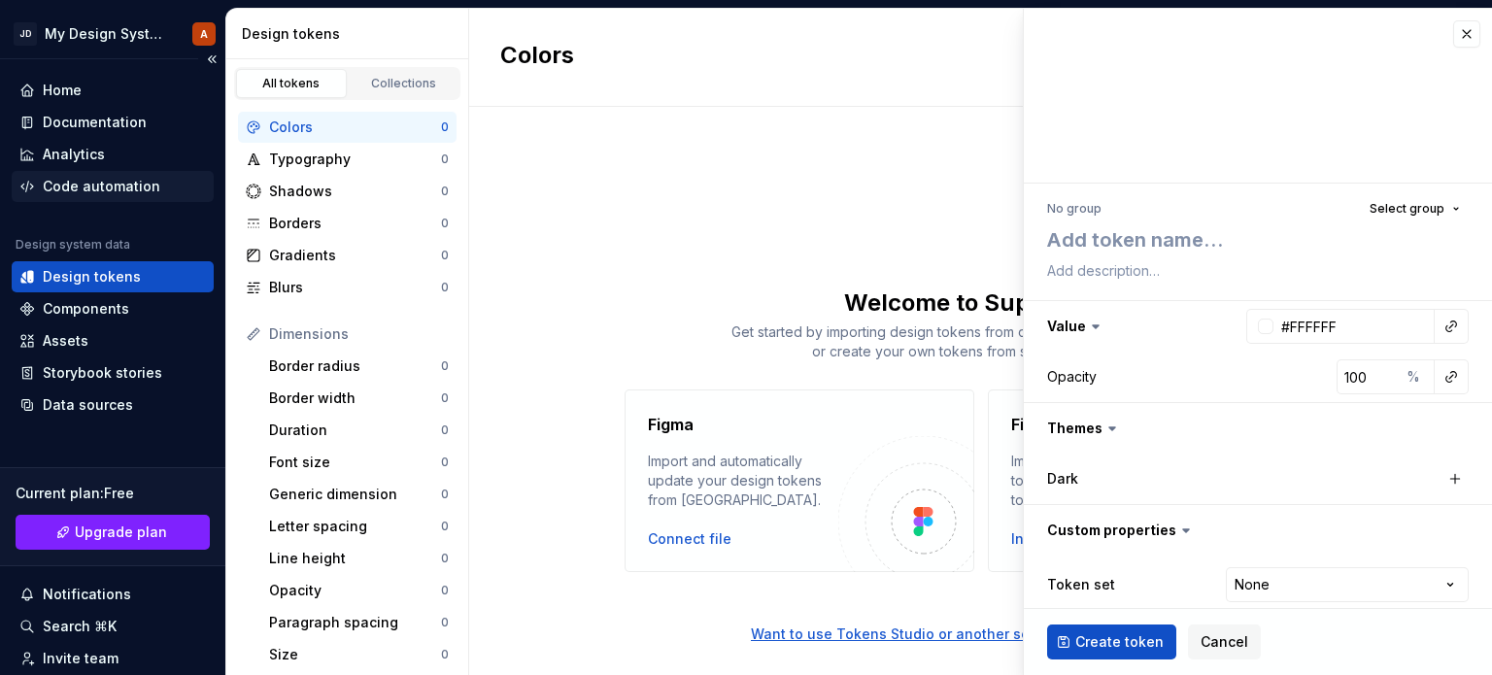
click at [98, 178] on div "Code automation" at bounding box center [102, 186] width 118 height 19
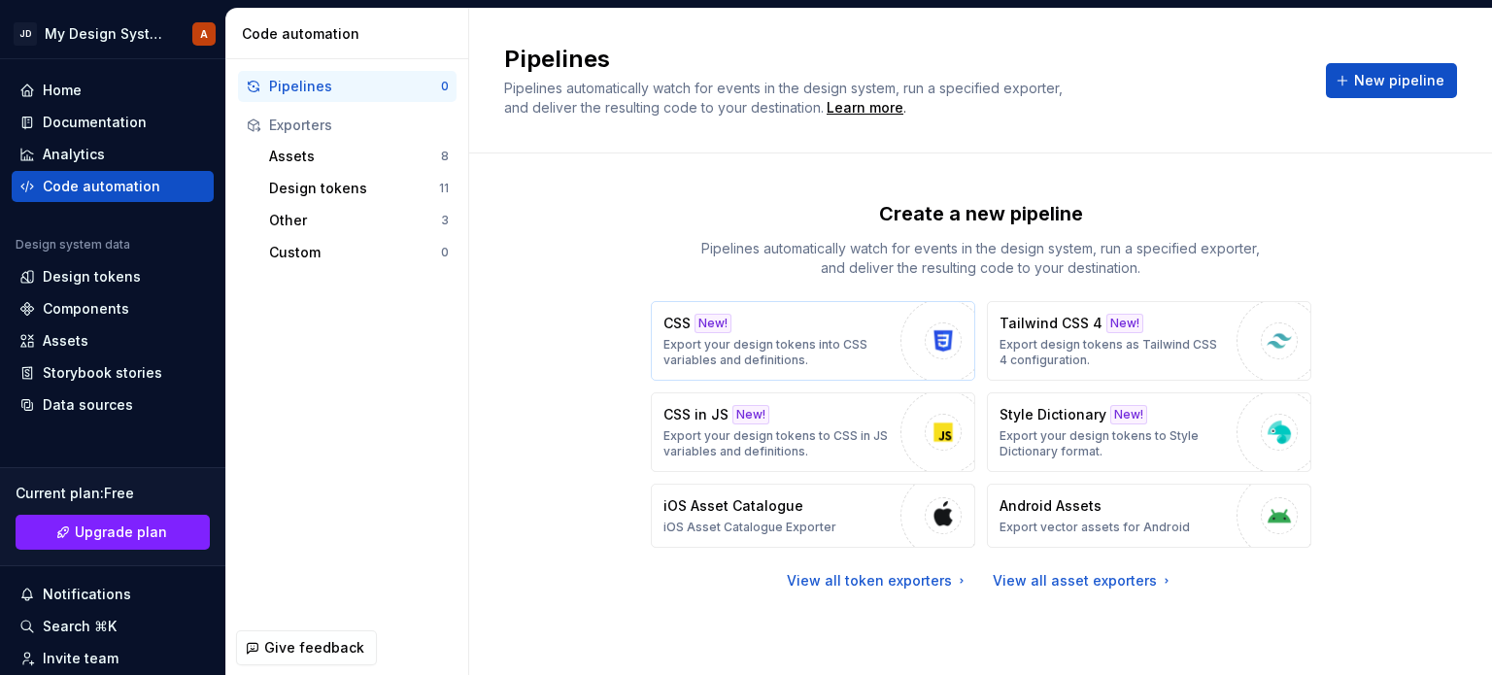
click at [835, 345] on p "Export your design tokens into CSS variables and definitions." at bounding box center [776, 352] width 227 height 31
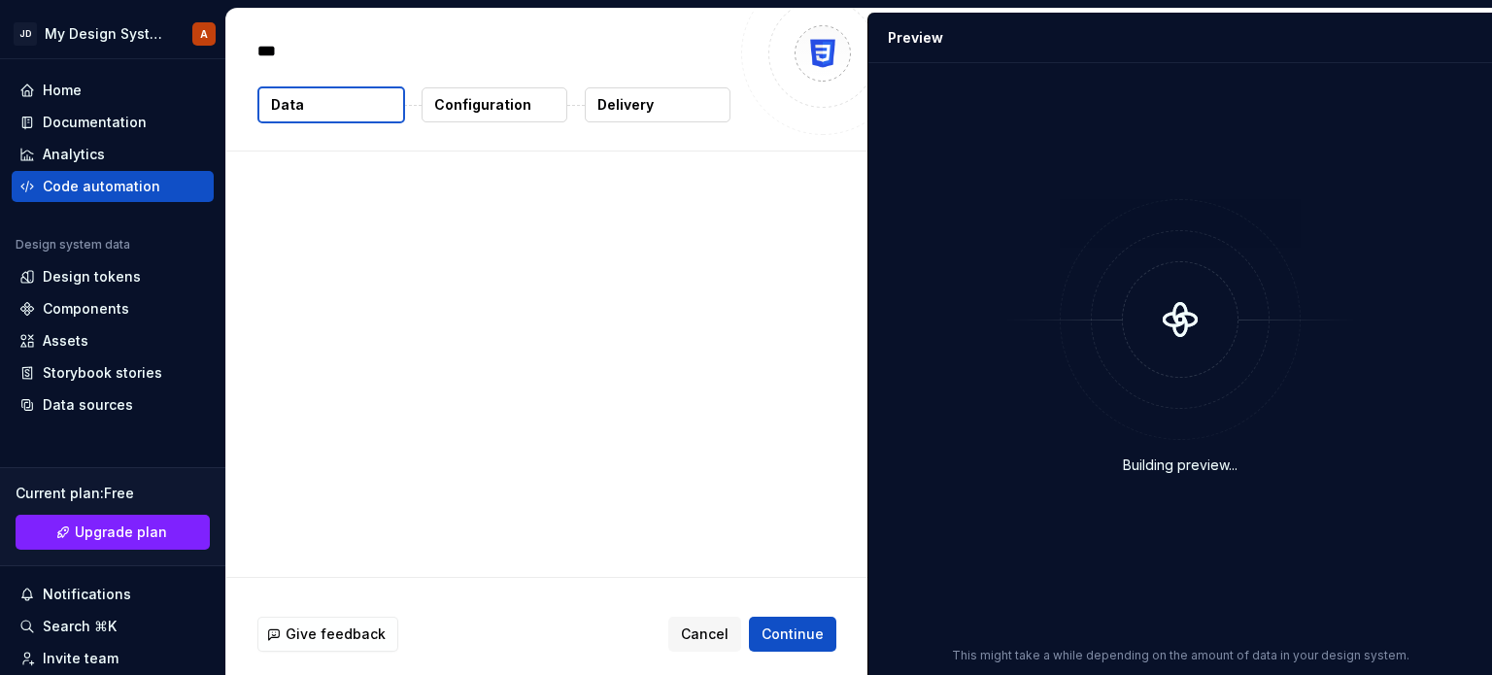
type textarea "*"
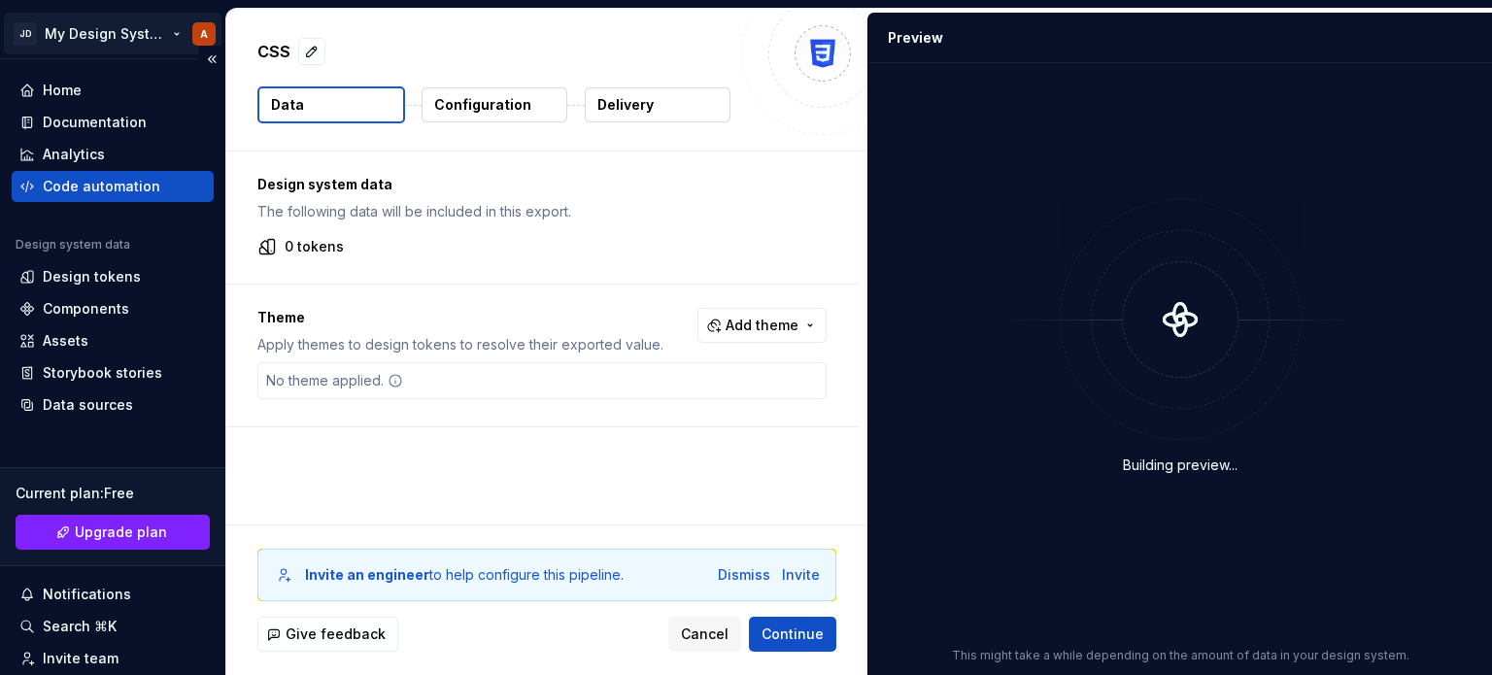
click at [83, 33] on html "JD My Design System A Home Documentation Analytics Code automation Design syste…" at bounding box center [746, 337] width 1492 height 675
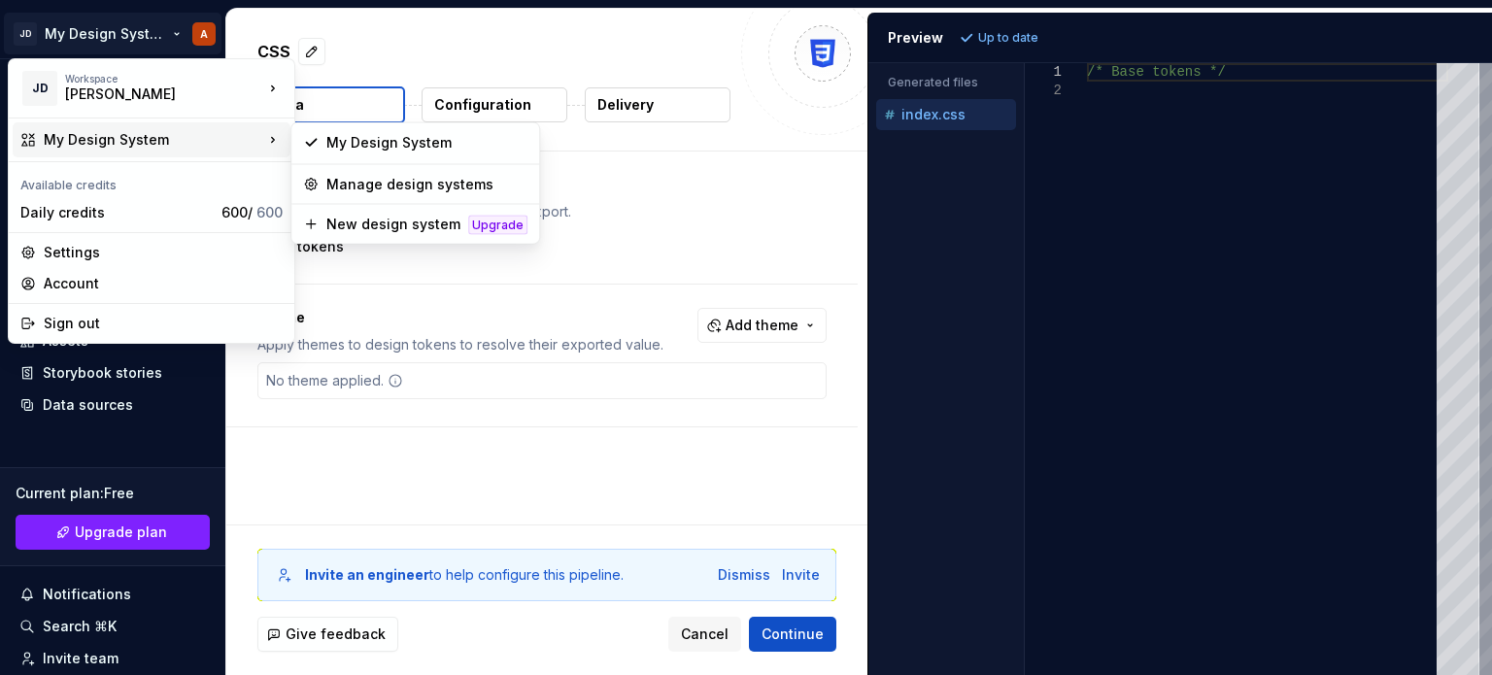
click at [87, 153] on div "My Design System" at bounding box center [152, 139] width 278 height 35
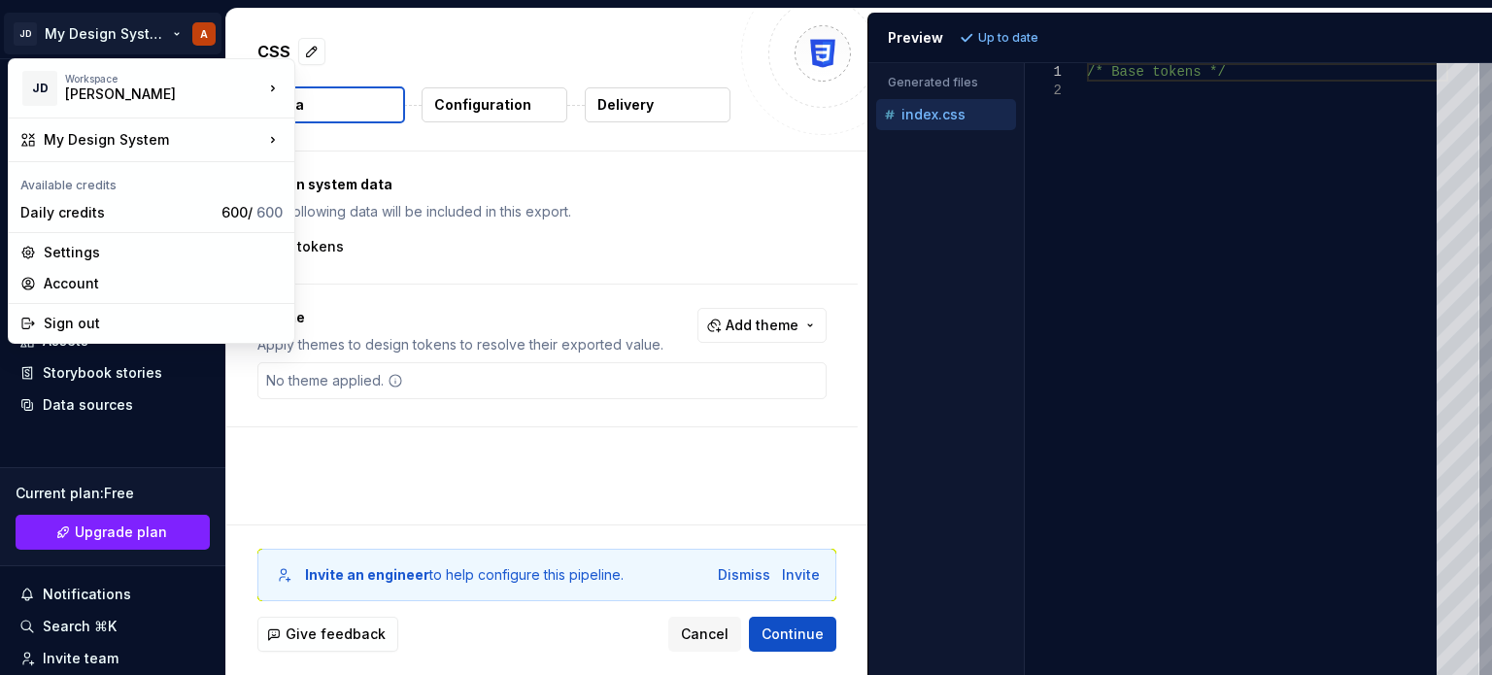
click at [532, 592] on html "JD My Design System A Home Documentation Analytics Code automation Design syste…" at bounding box center [746, 337] width 1492 height 675
click at [89, 33] on html "JD My Design System A Home Documentation Analytics Code automation Design syste…" at bounding box center [746, 337] width 1492 height 675
click at [115, 220] on div "Daily credits" at bounding box center [116, 212] width 193 height 19
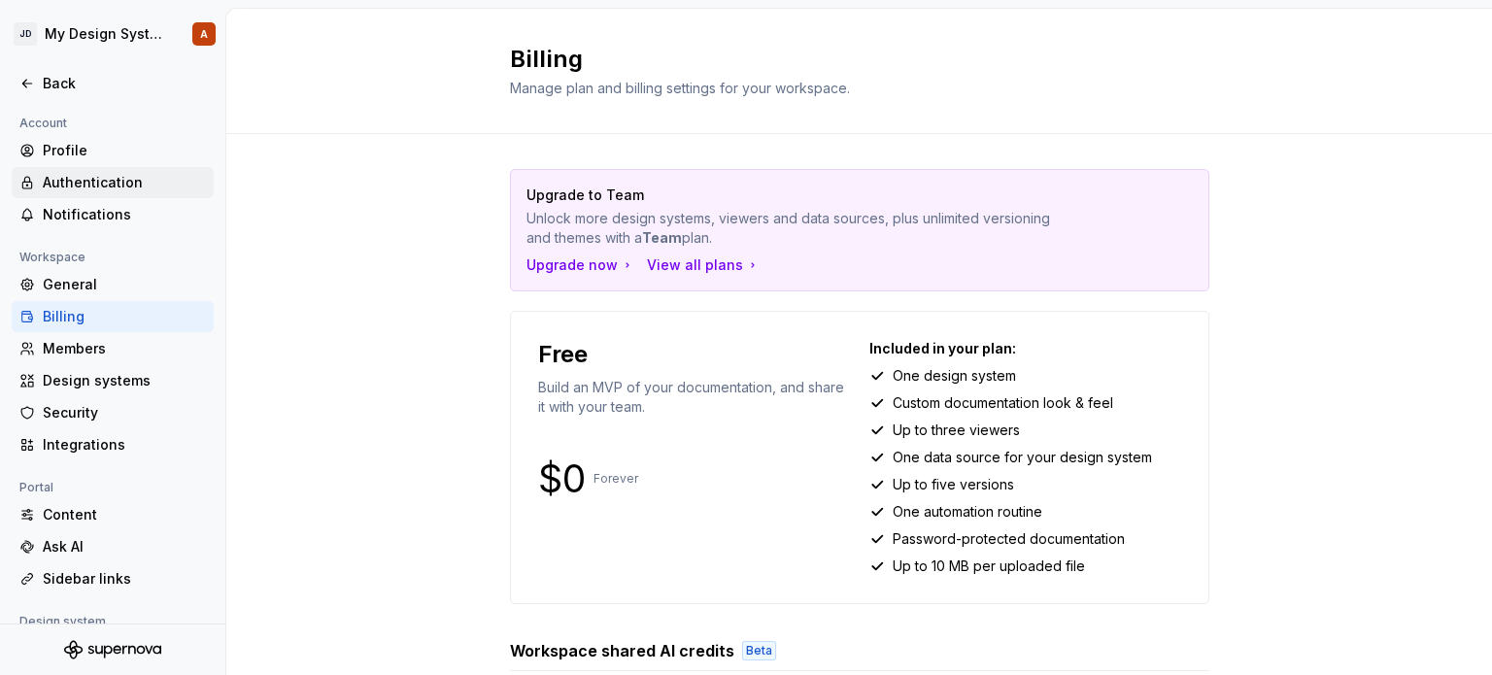
click at [85, 178] on div "Authentication" at bounding box center [124, 182] width 163 height 19
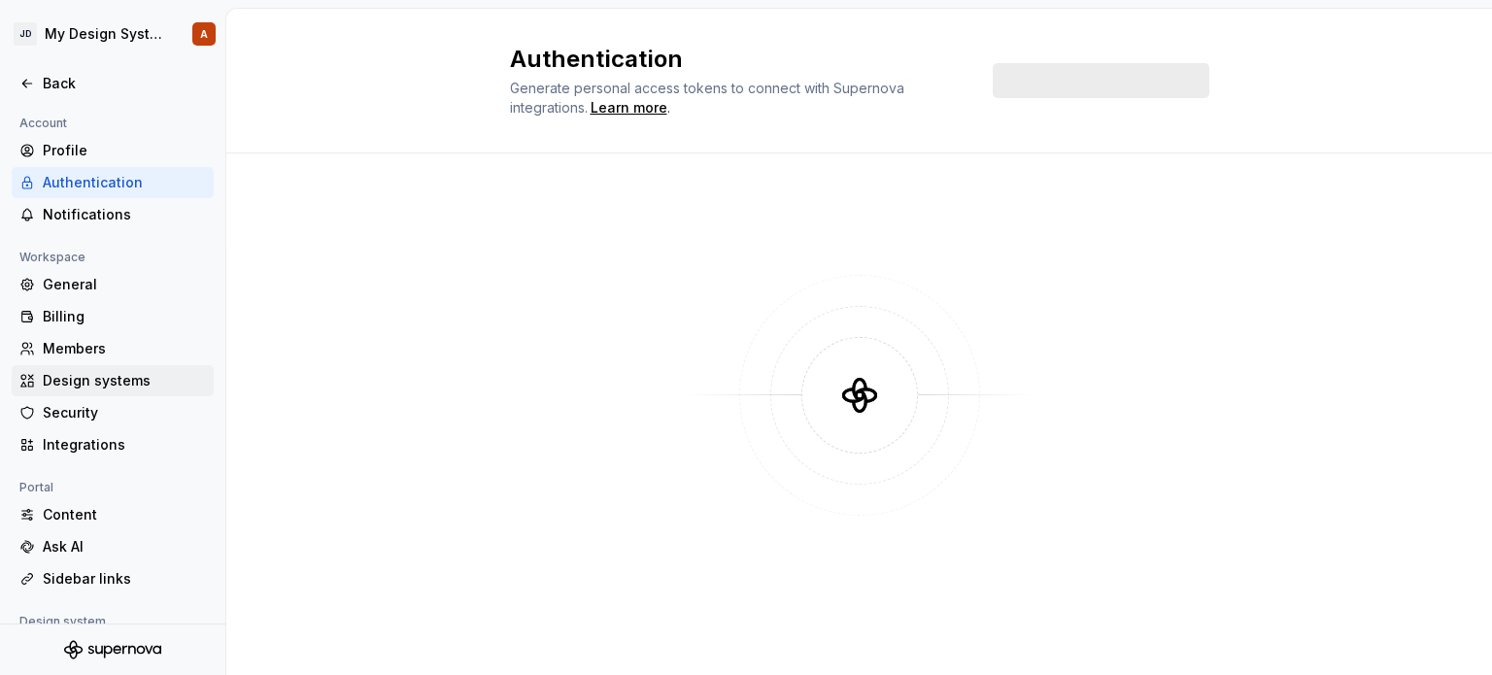
click at [120, 380] on div "Design systems" at bounding box center [124, 380] width 163 height 19
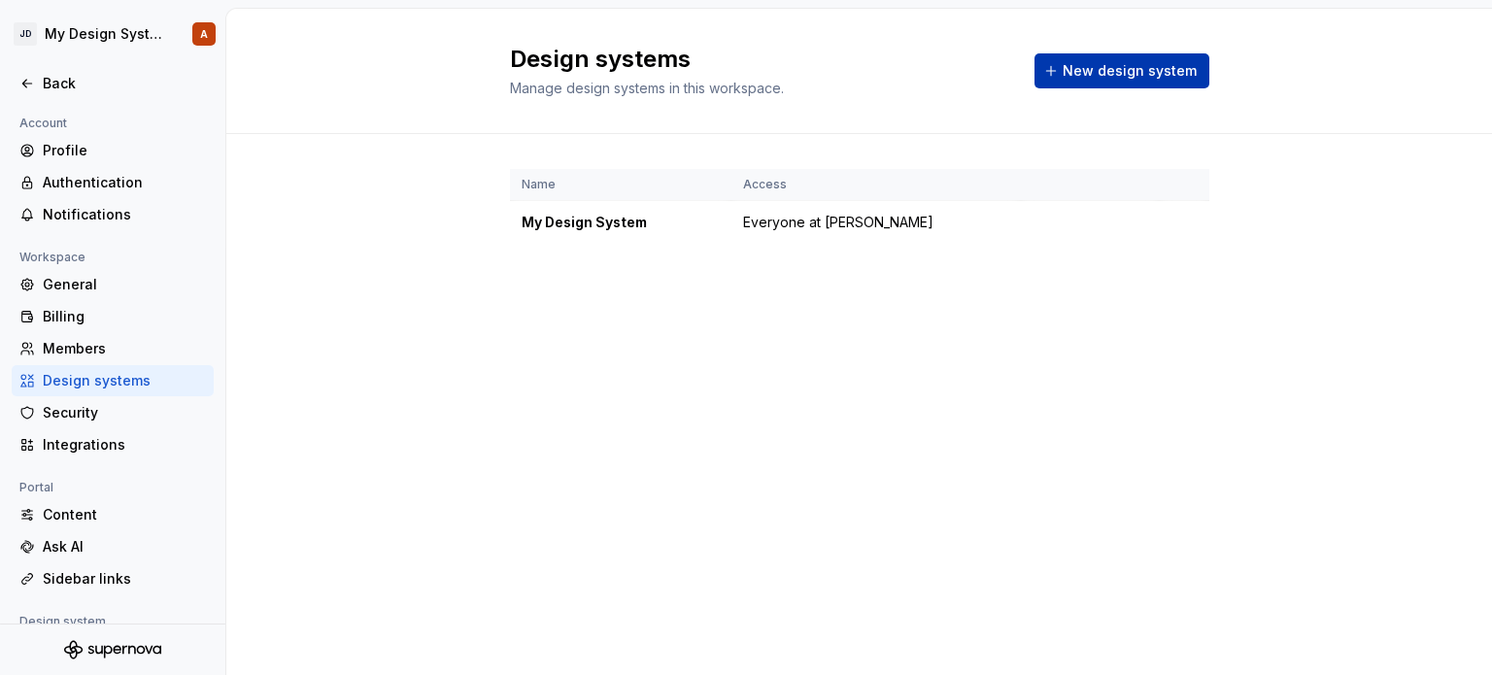
click at [1146, 81] on button "New design system" at bounding box center [1122, 70] width 175 height 35
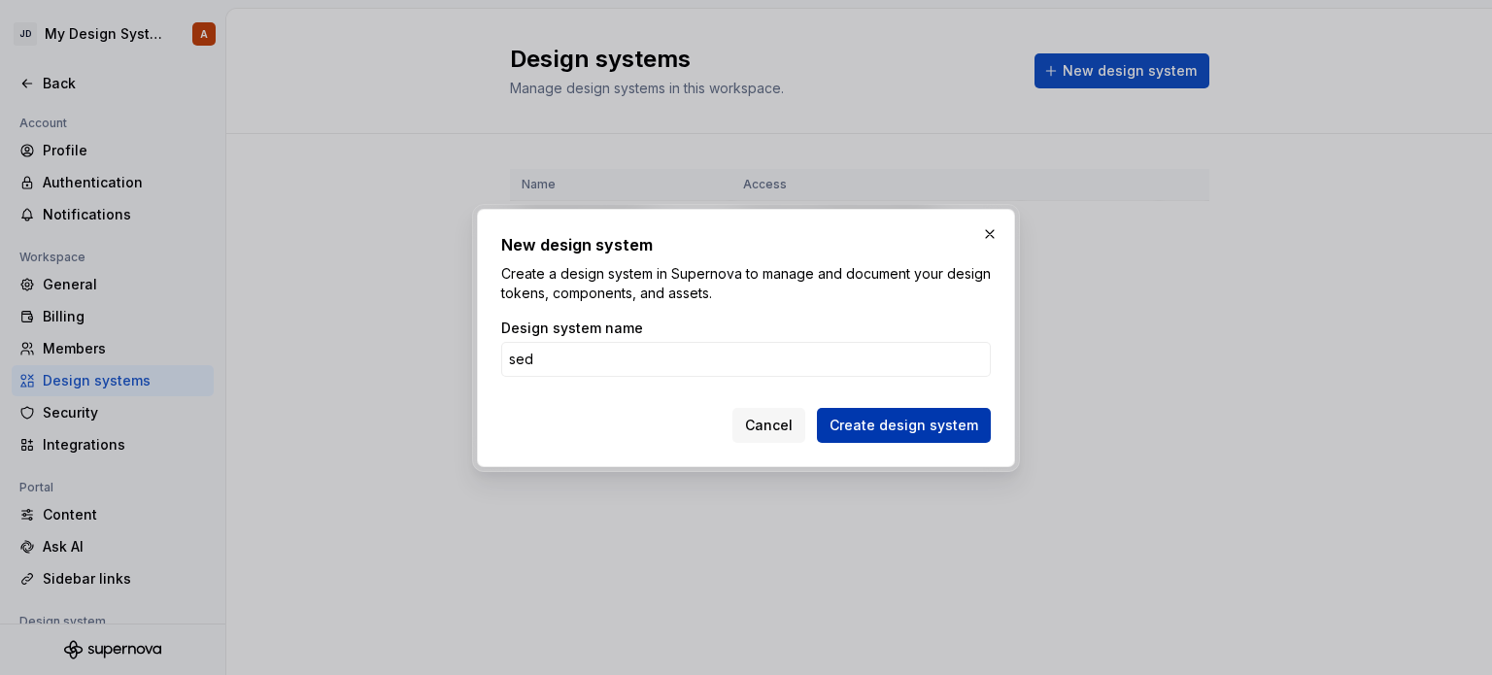
type input "sed"
click at [909, 430] on span "Create design system" at bounding box center [904, 425] width 149 height 19
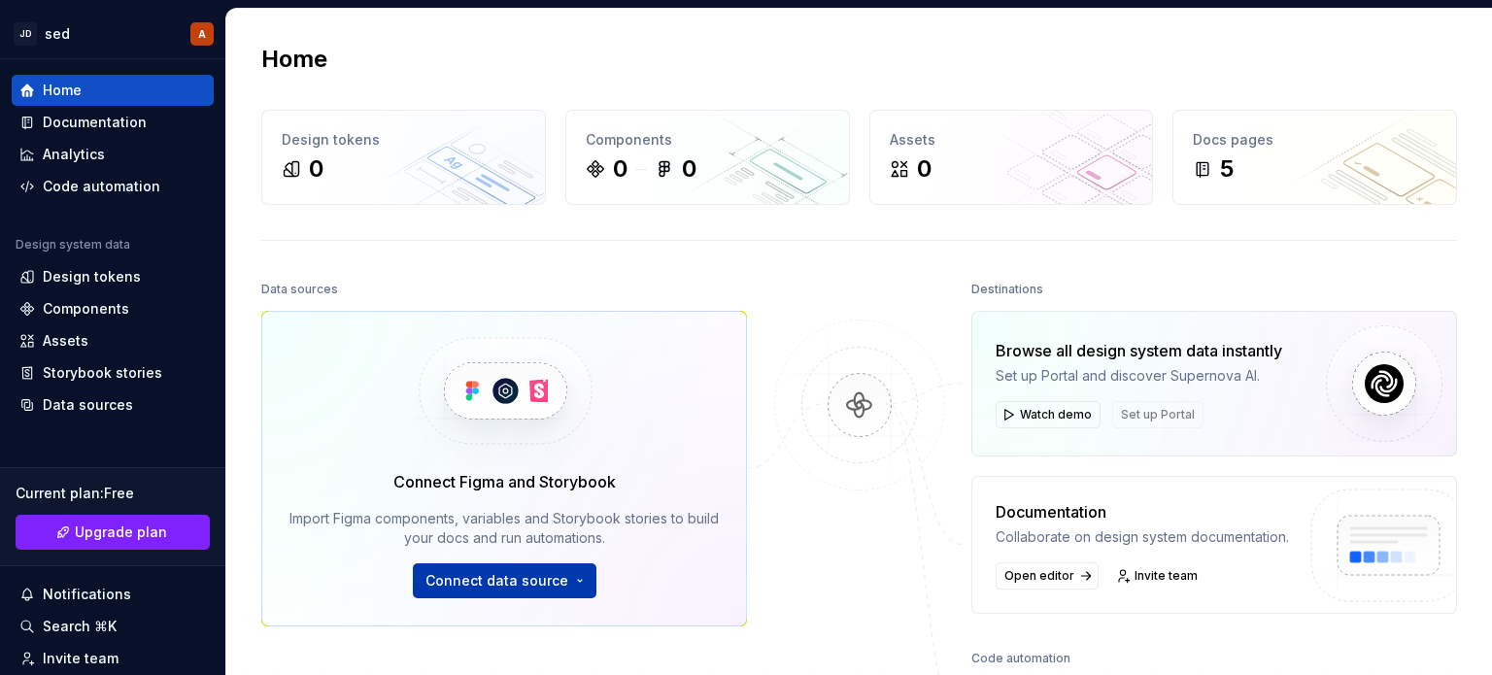
click at [470, 581] on span "Connect data source" at bounding box center [496, 580] width 143 height 19
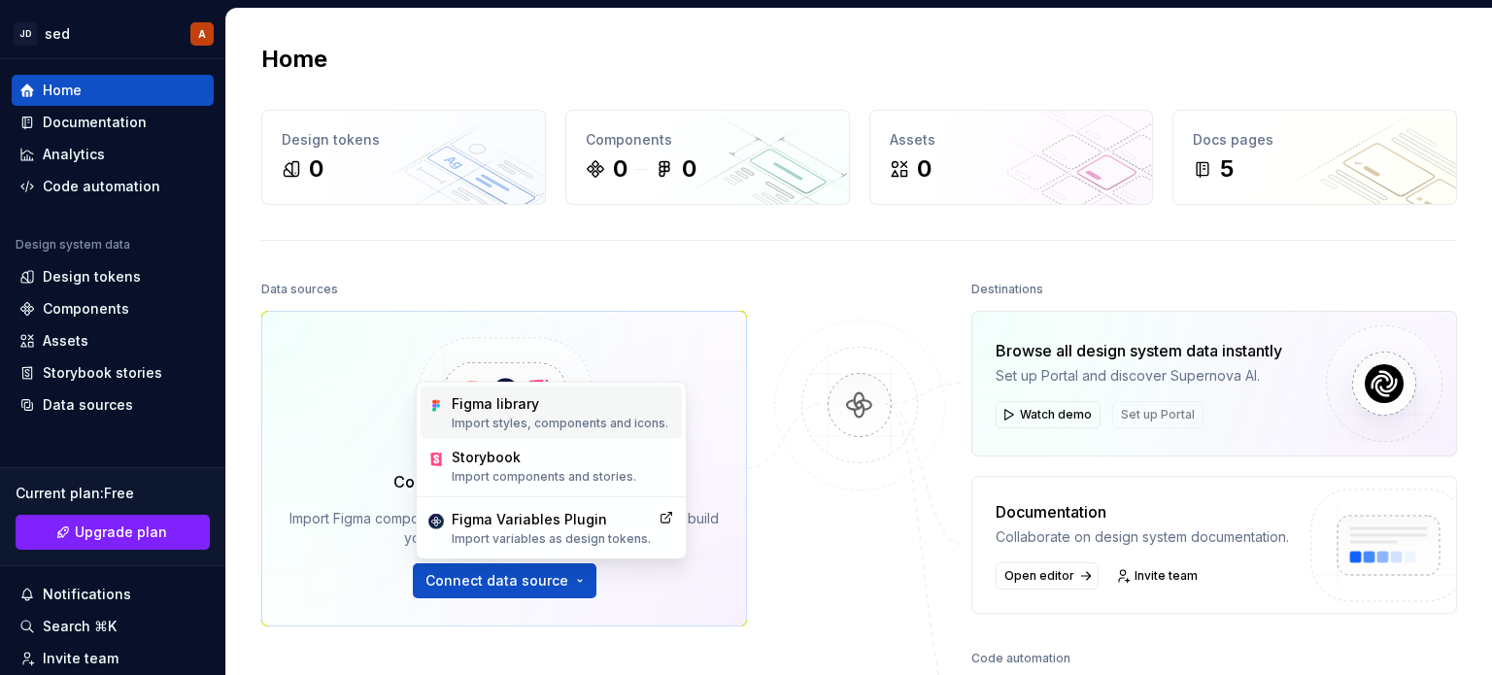
click at [539, 406] on div "Figma library" at bounding box center [560, 403] width 217 height 19
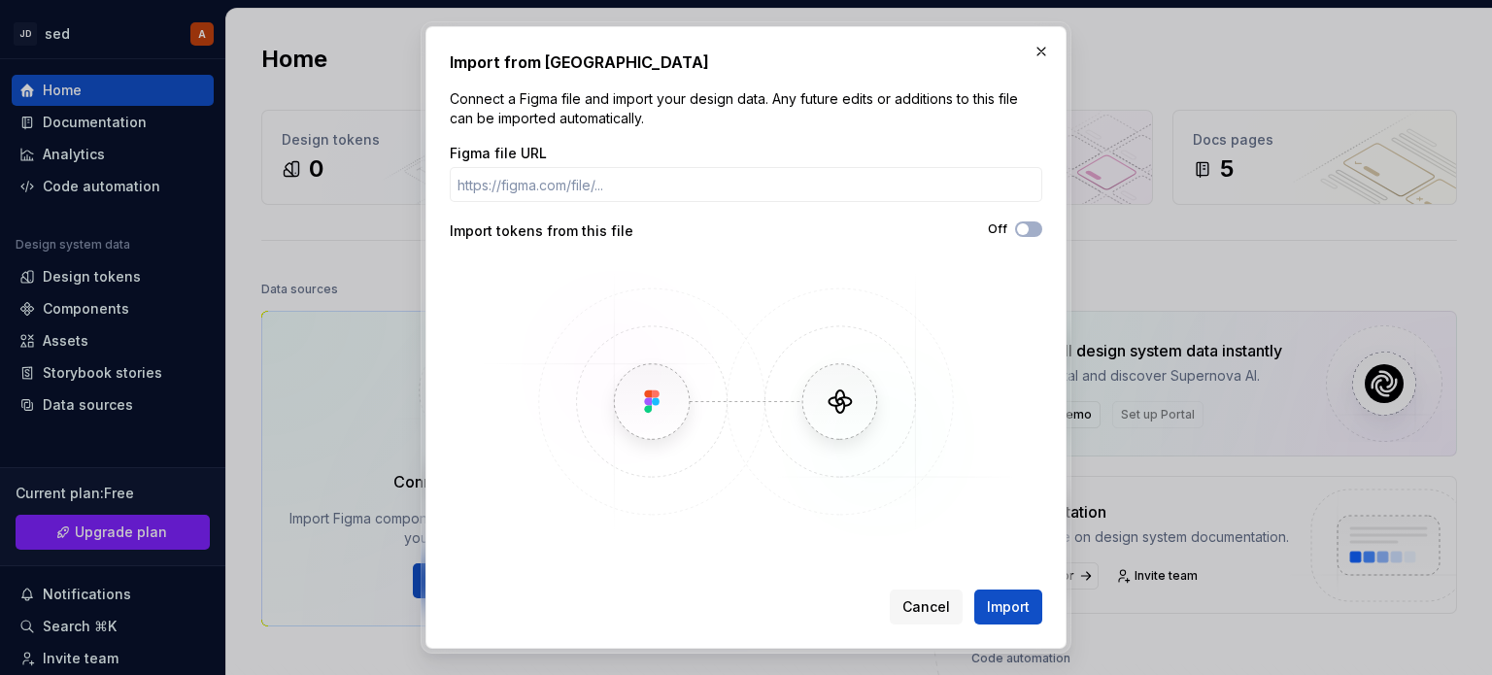
type input "[URL][DOMAIN_NAME][PERSON_NAME]"
click at [475, 179] on input "[URL][DOMAIN_NAME][PERSON_NAME]" at bounding box center [746, 184] width 593 height 35
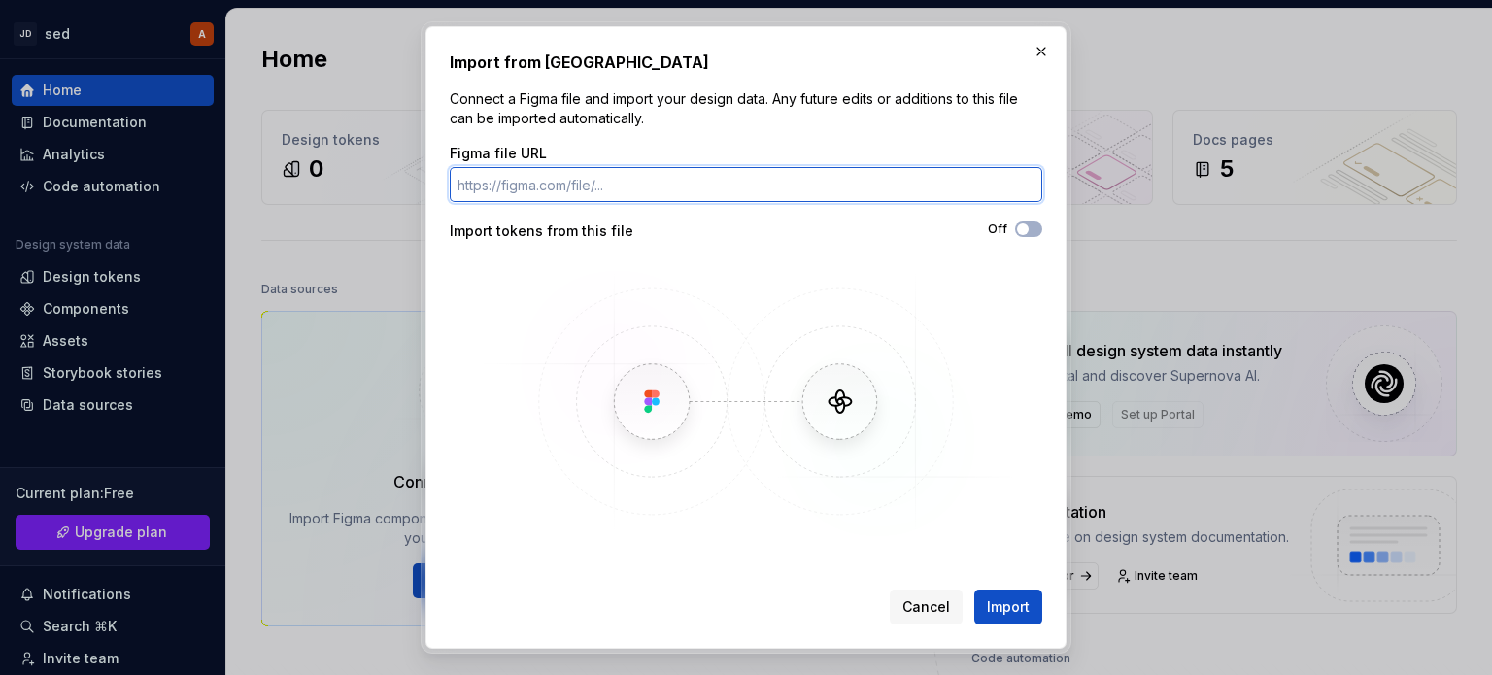
paste input "[URL][DOMAIN_NAME][PERSON_NAME]"
type input "[URL][DOMAIN_NAME][PERSON_NAME]"
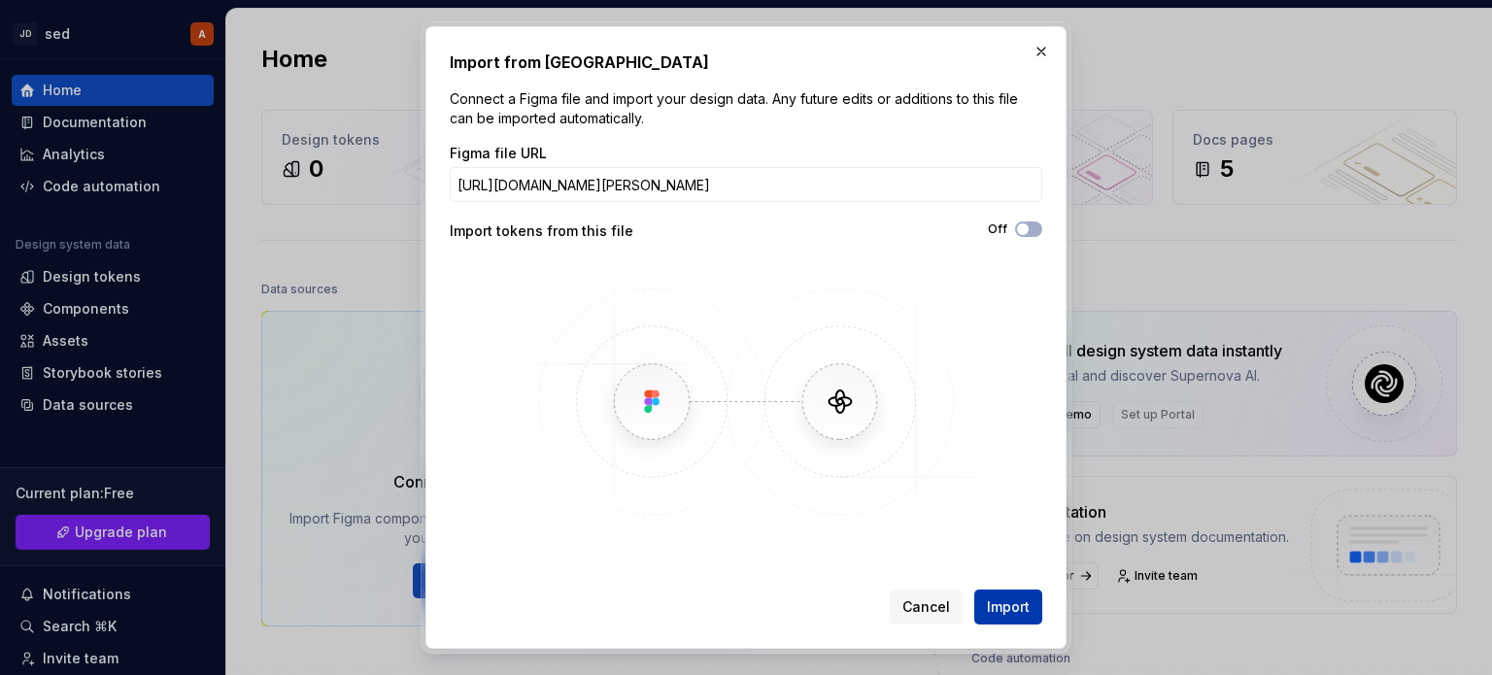
click at [1004, 592] on button "Import" at bounding box center [1008, 607] width 68 height 35
click at [988, 601] on span "Import" at bounding box center [1008, 606] width 43 height 19
